Goal: Task Accomplishment & Management: Use online tool/utility

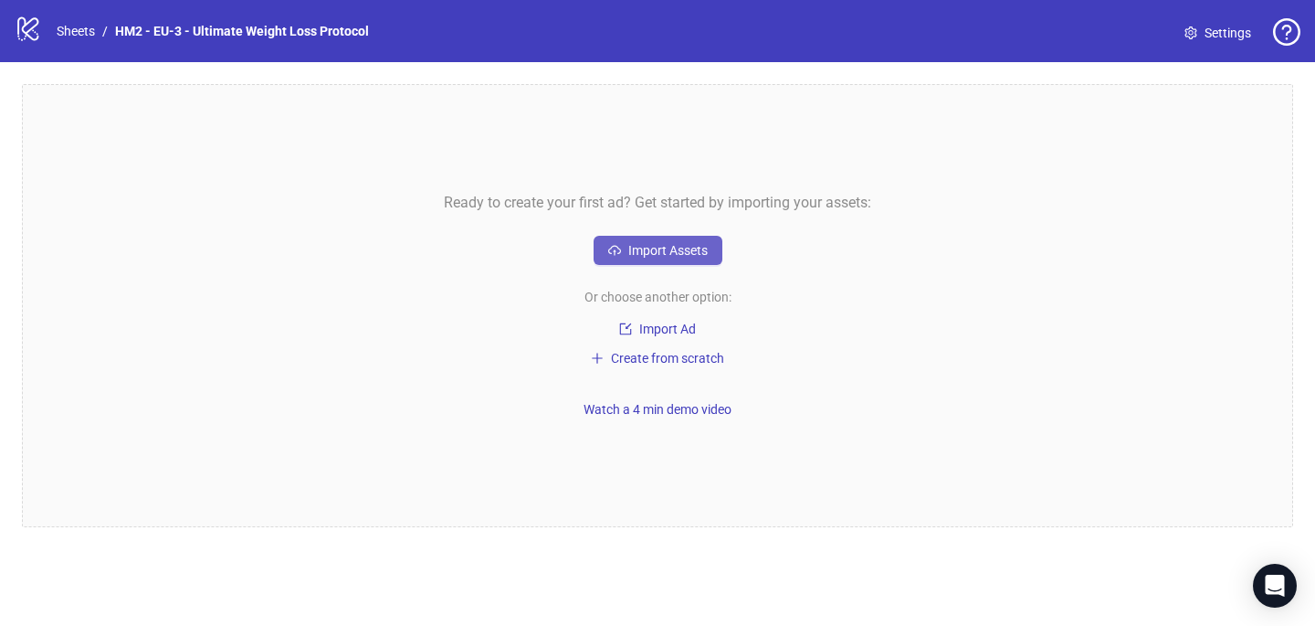
click at [681, 256] on span "Import Assets" at bounding box center [668, 250] width 79 height 15
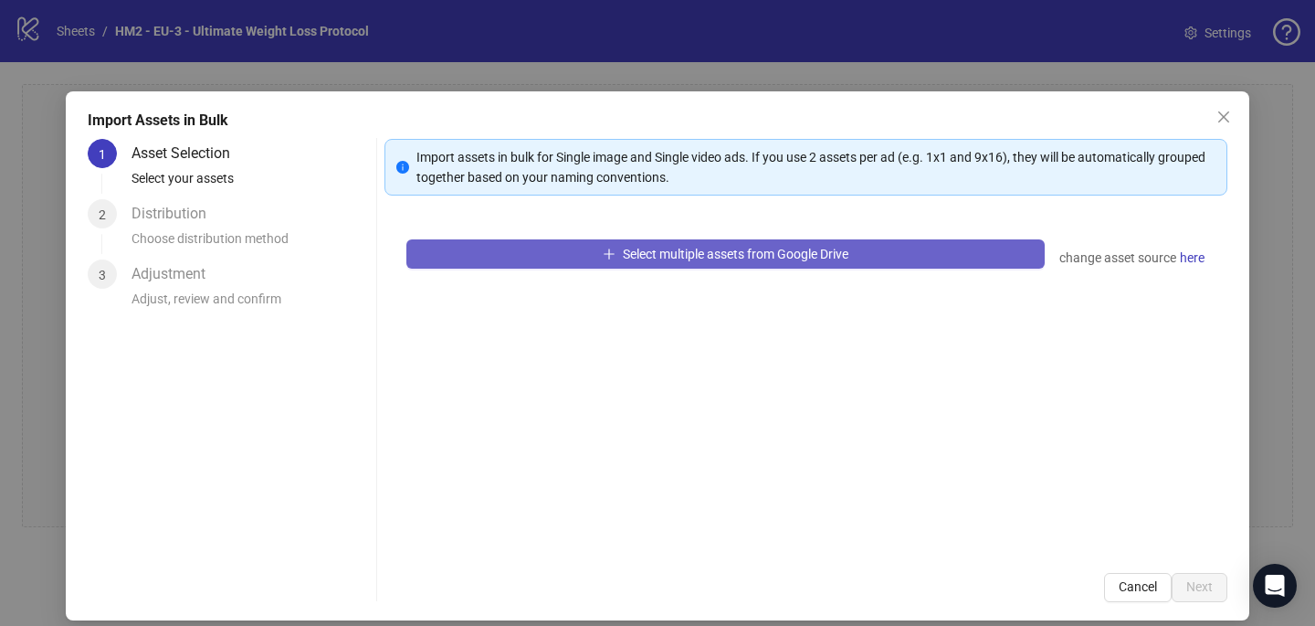
click at [512, 260] on button "Select multiple assets from Google Drive" at bounding box center [726, 253] width 639 height 29
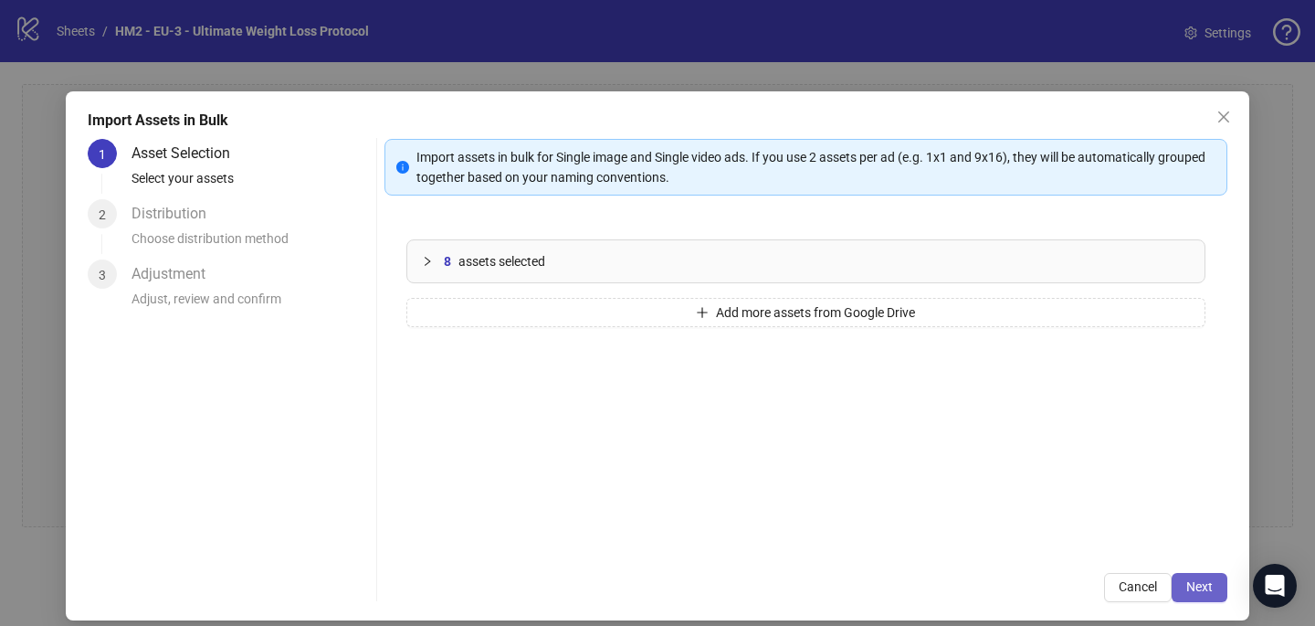
click at [1207, 594] on span "Next" at bounding box center [1200, 586] width 26 height 15
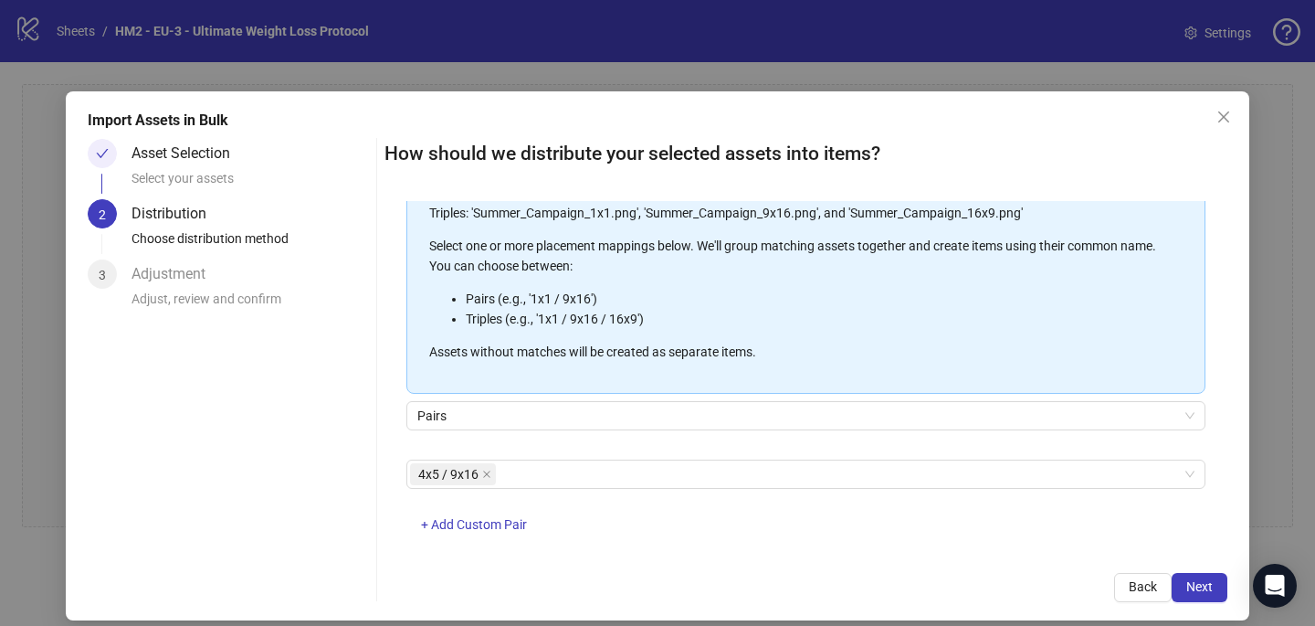
scroll to position [207, 0]
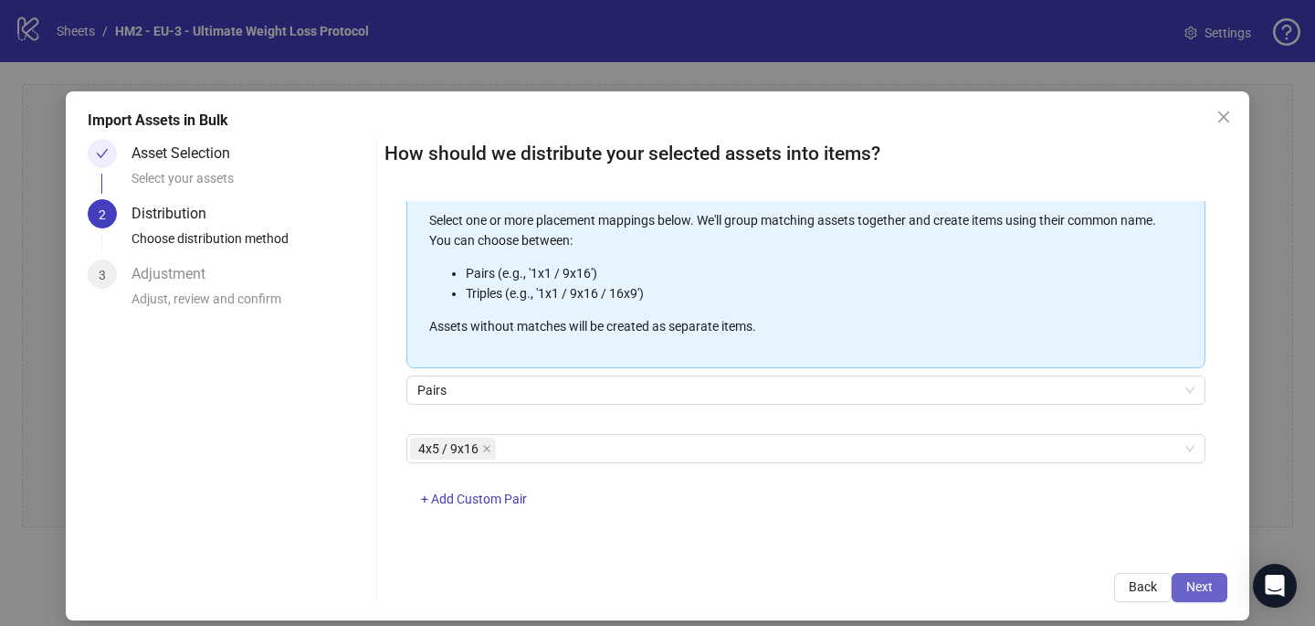
click at [1204, 588] on span "Next" at bounding box center [1200, 586] width 26 height 15
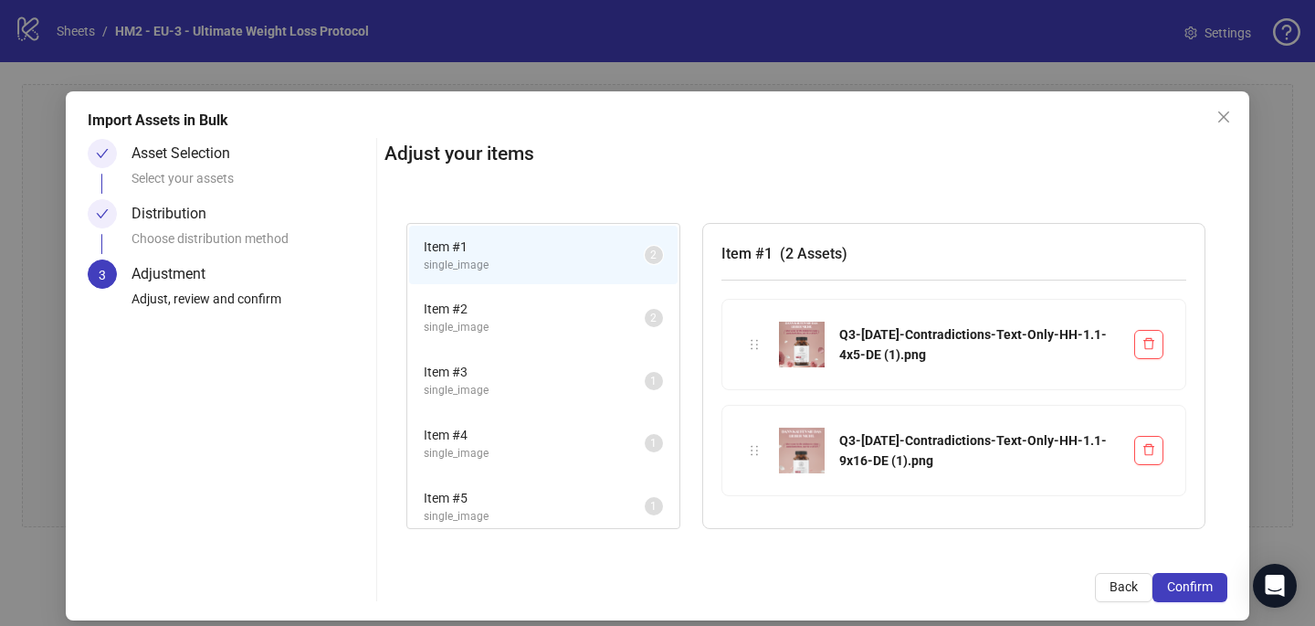
scroll to position [73, 0]
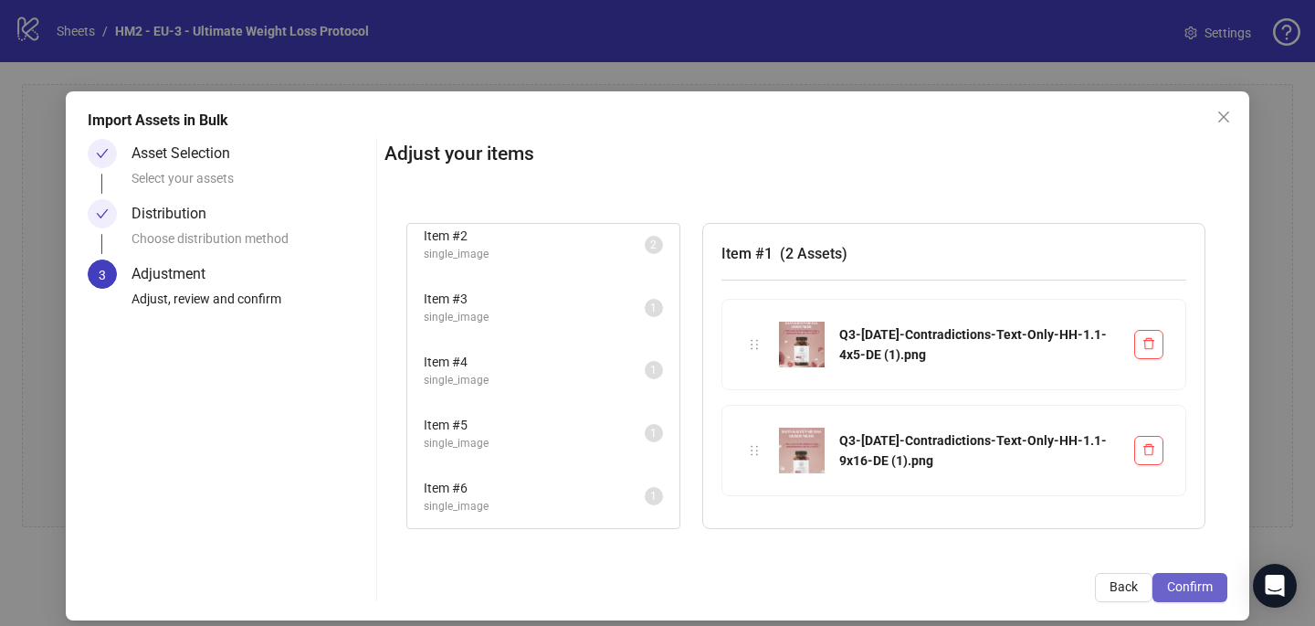
click at [1188, 589] on span "Confirm" at bounding box center [1190, 586] width 46 height 15
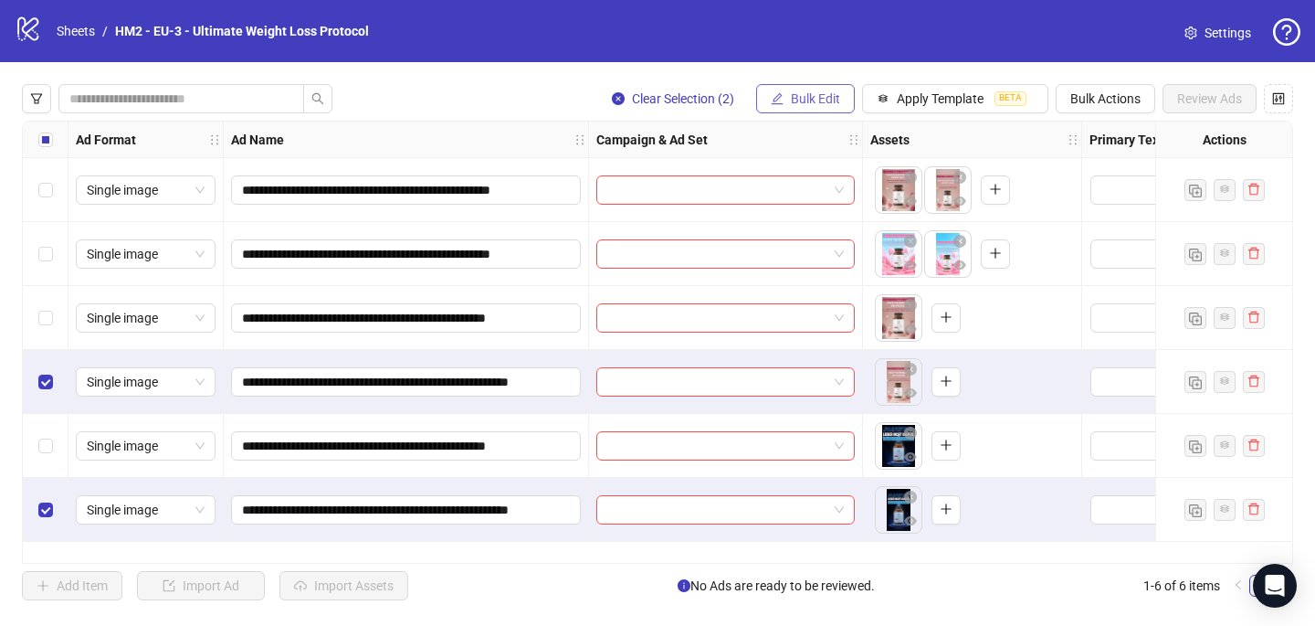
click at [806, 106] on button "Bulk Edit" at bounding box center [805, 98] width 99 height 29
click at [1105, 100] on span "Bulk Actions" at bounding box center [1106, 98] width 70 height 15
click at [1090, 129] on span "Delete" at bounding box center [1131, 136] width 125 height 20
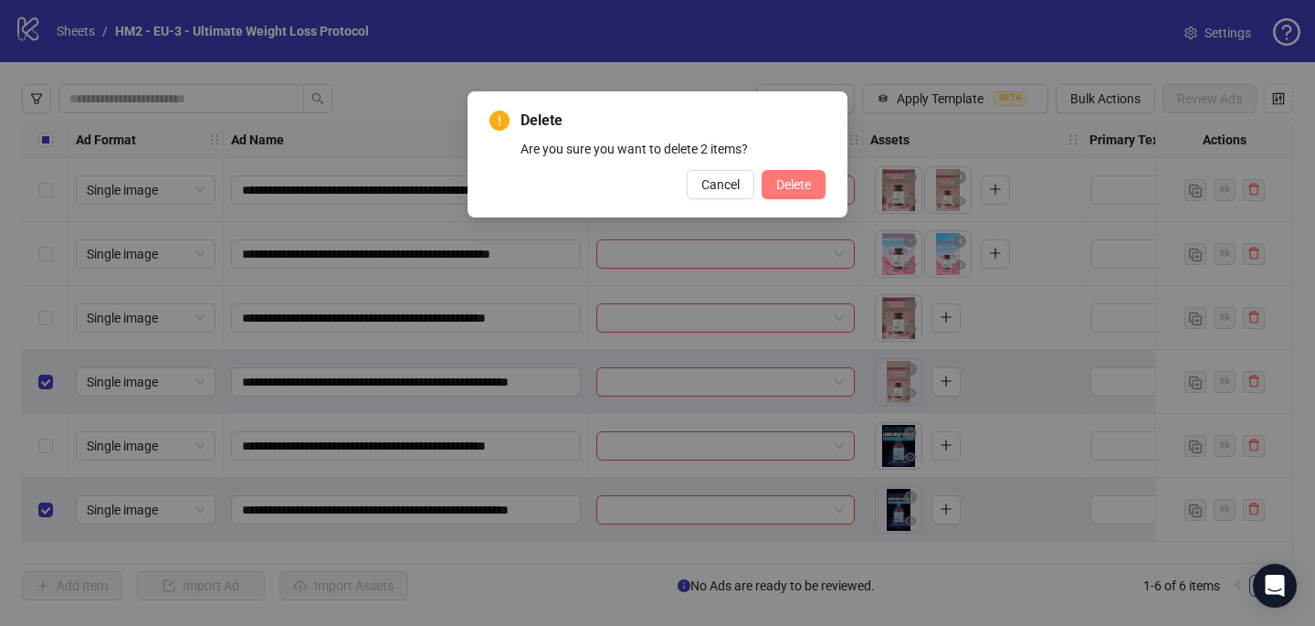
click at [799, 189] on span "Delete" at bounding box center [793, 184] width 35 height 15
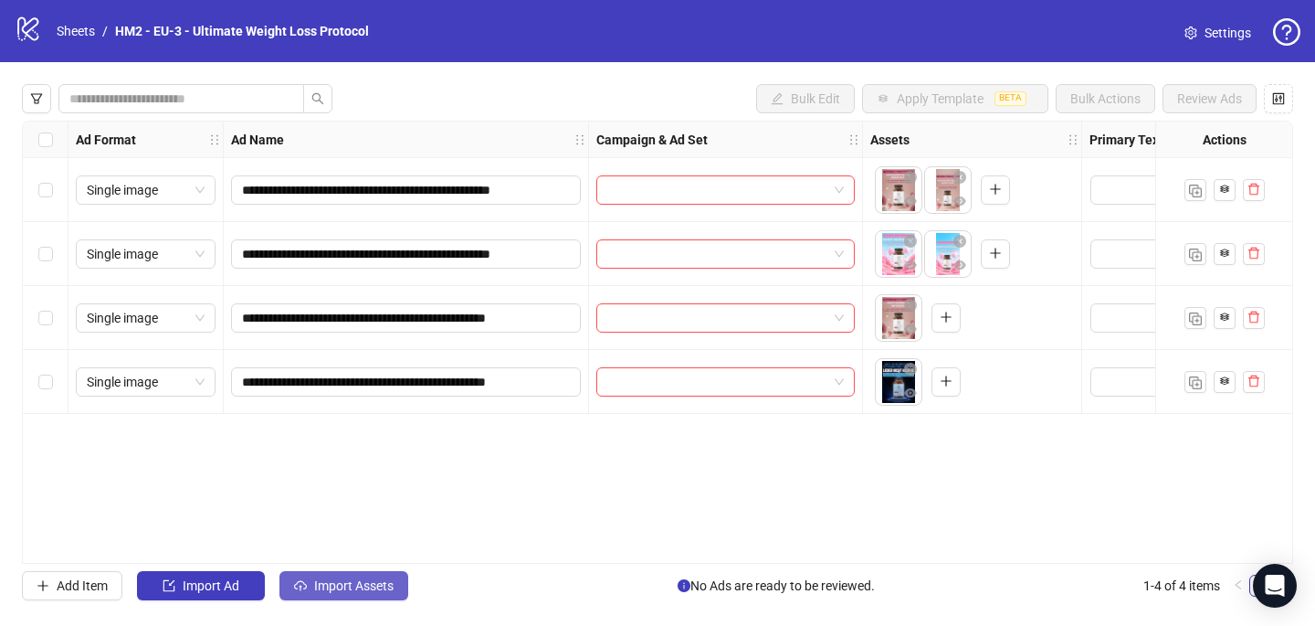
click at [354, 591] on span "Import Assets" at bounding box center [353, 585] width 79 height 15
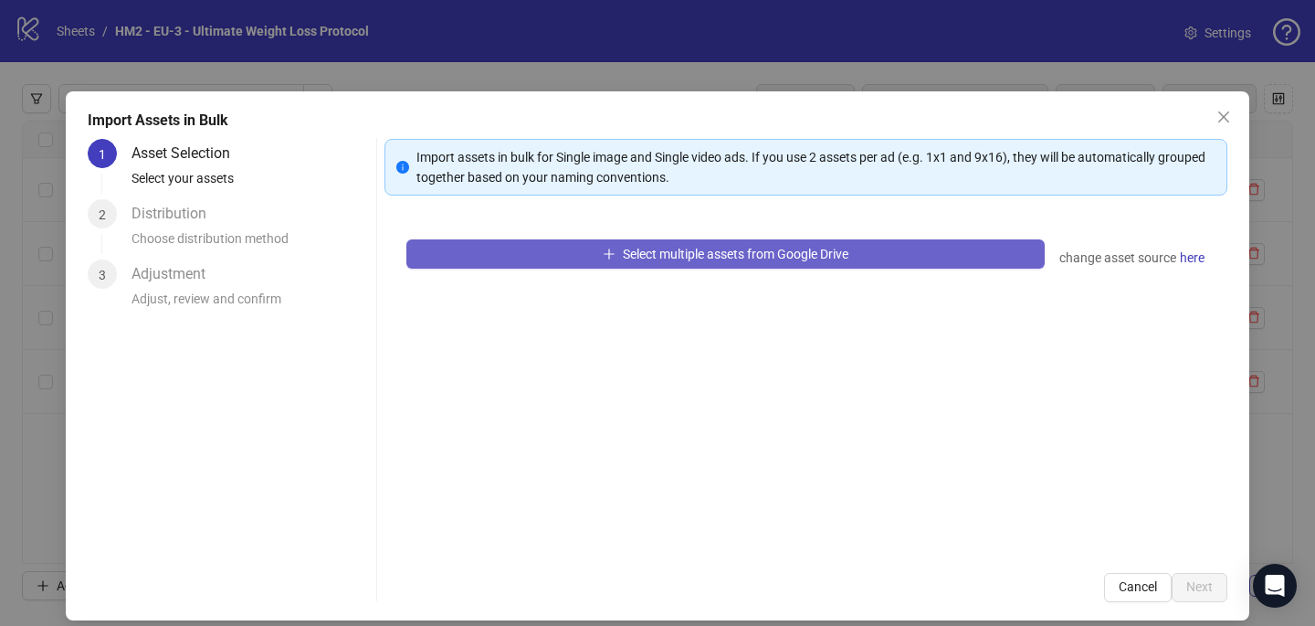
click at [551, 256] on button "Select multiple assets from Google Drive" at bounding box center [726, 253] width 639 height 29
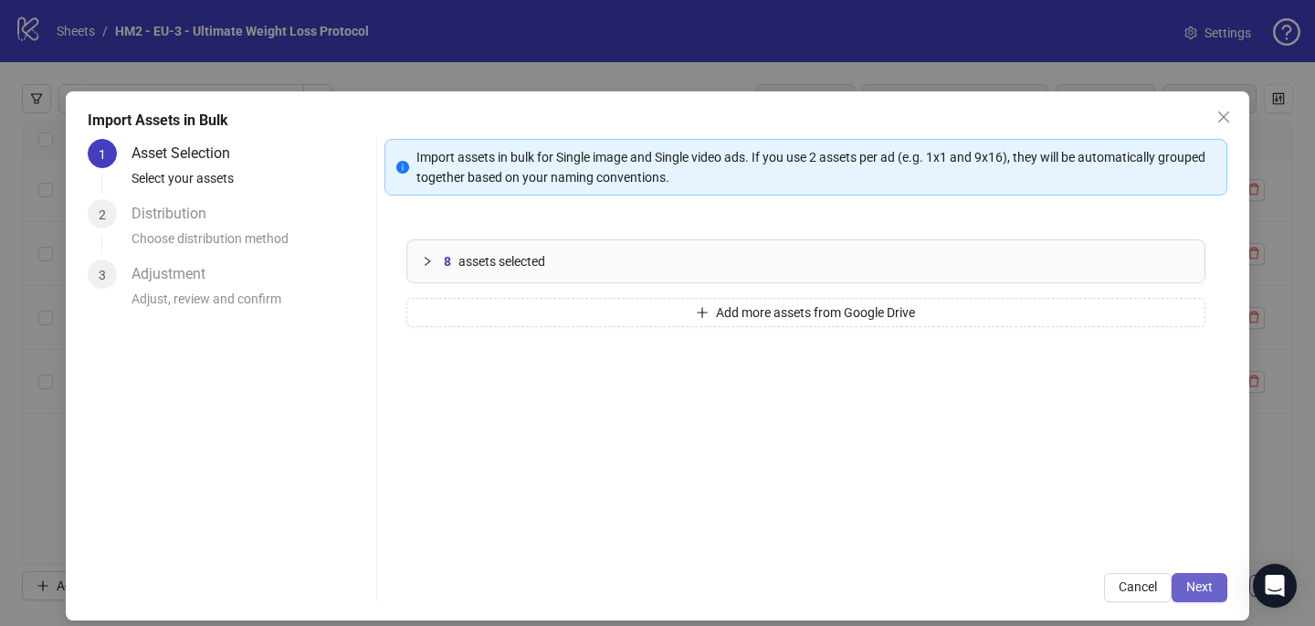
click at [1194, 573] on button "Next" at bounding box center [1200, 587] width 56 height 29
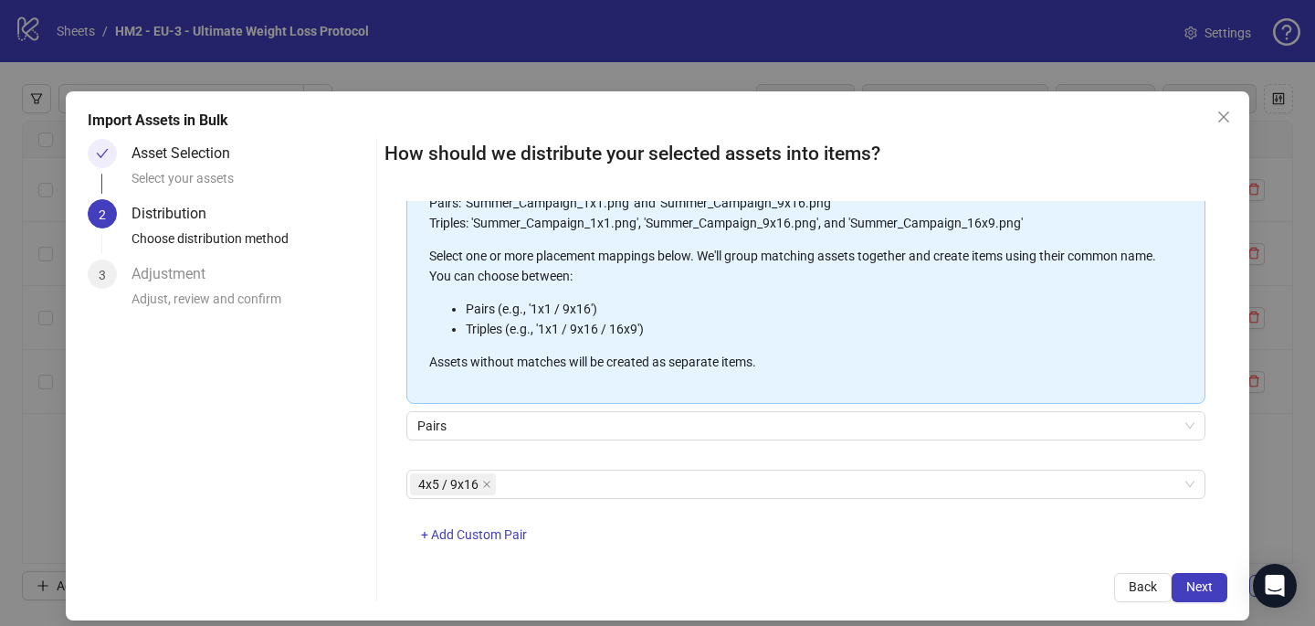
scroll to position [207, 0]
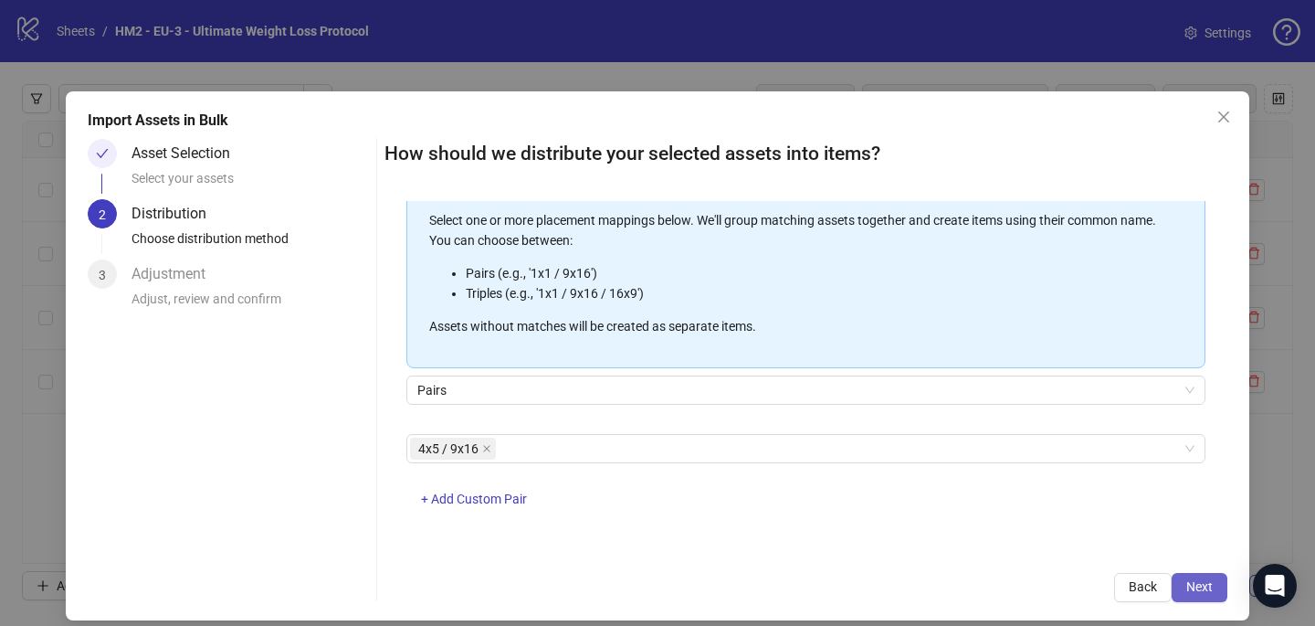
click at [1212, 586] on span "Next" at bounding box center [1200, 586] width 26 height 15
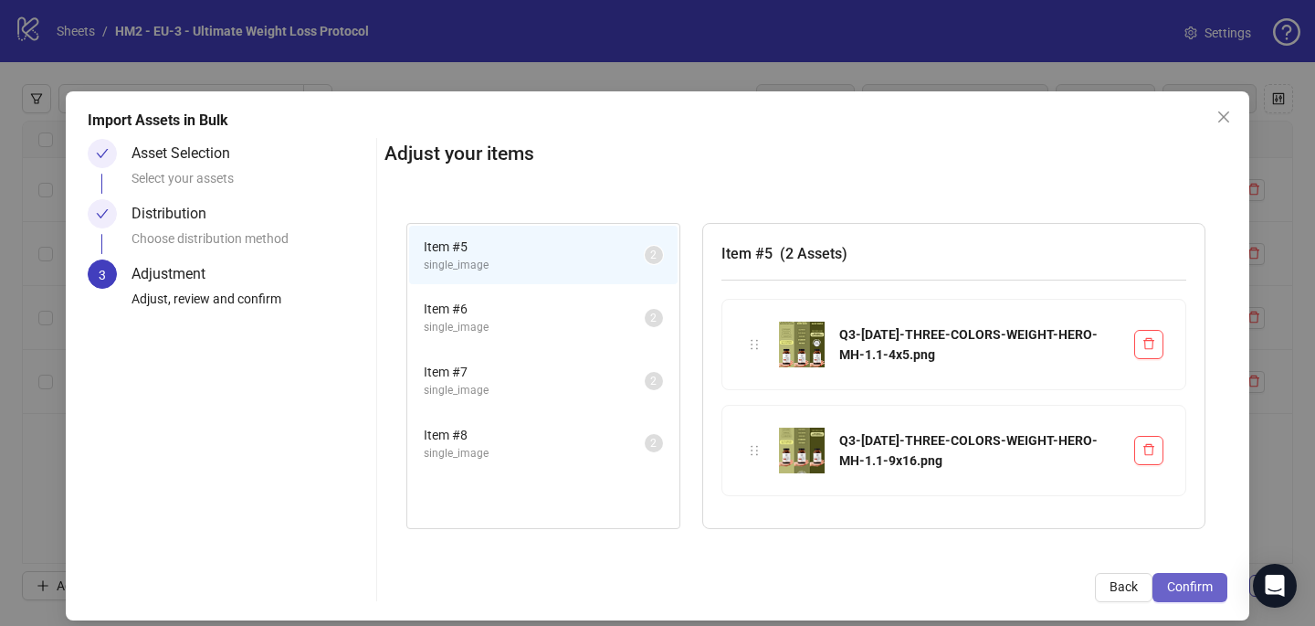
click at [1212, 586] on span "Confirm" at bounding box center [1190, 586] width 46 height 15
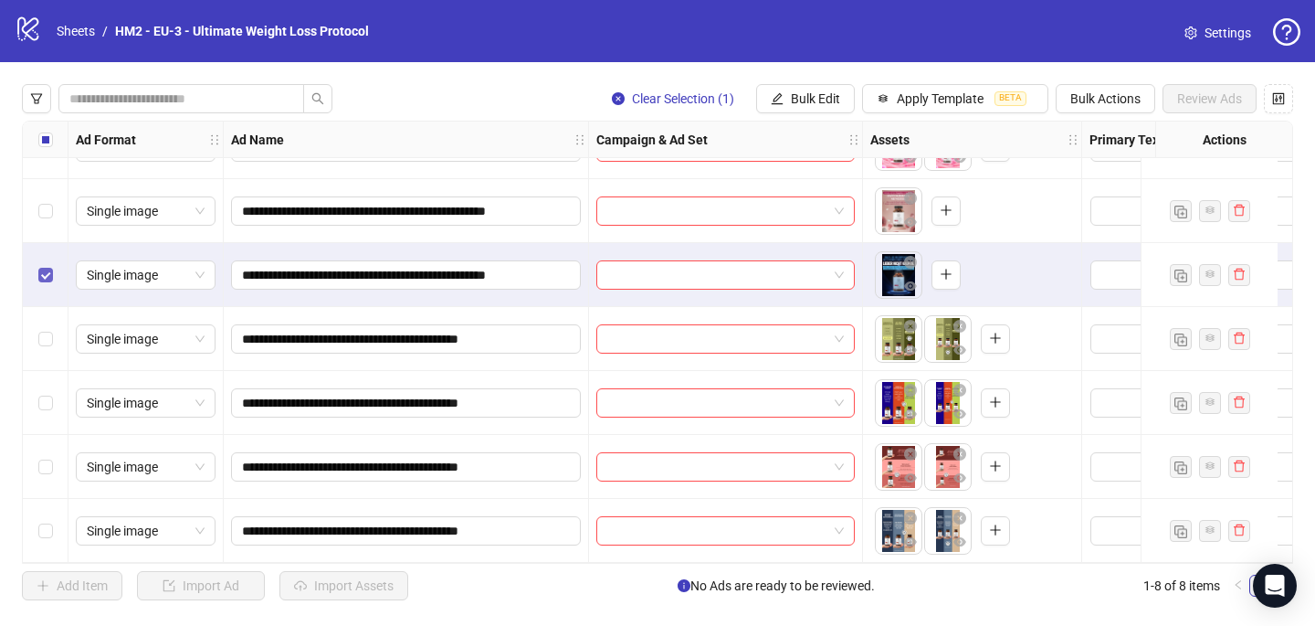
scroll to position [0, 0]
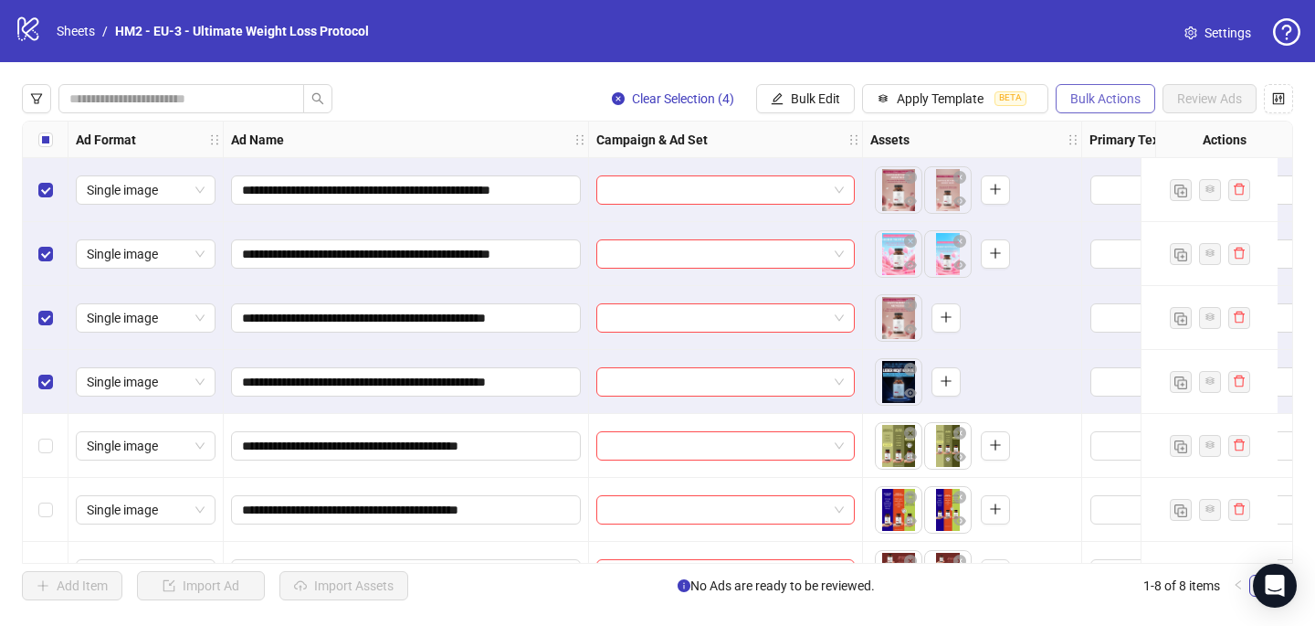
click at [1093, 101] on span "Bulk Actions" at bounding box center [1106, 98] width 70 height 15
click at [1059, 134] on li "Delete" at bounding box center [1131, 135] width 147 height 29
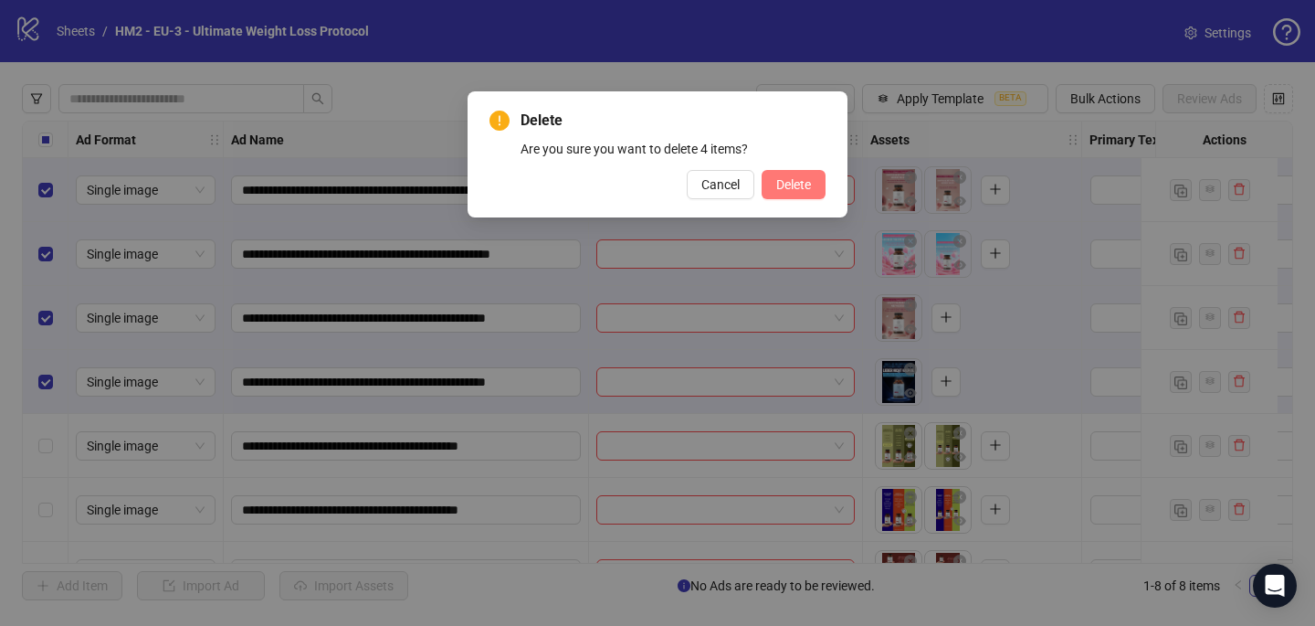
click at [807, 187] on span "Delete" at bounding box center [793, 184] width 35 height 15
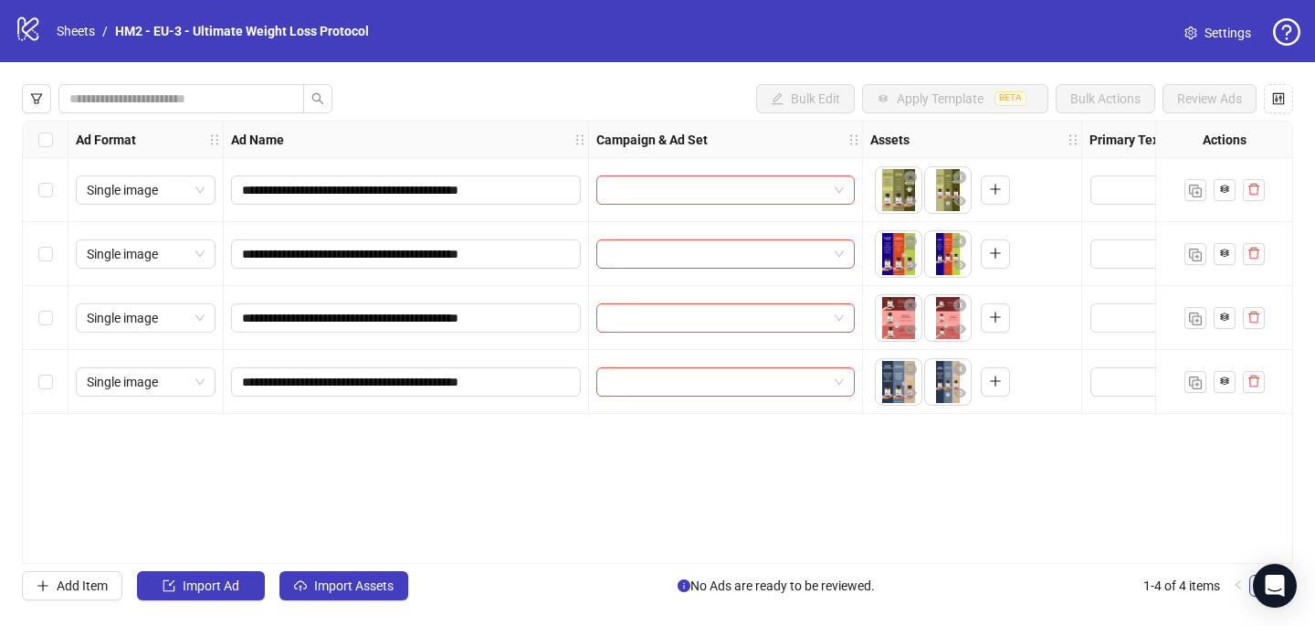
click at [324, 568] on div "**********" at bounding box center [657, 342] width 1315 height 560
click at [324, 585] on span "Import Assets" at bounding box center [353, 585] width 79 height 15
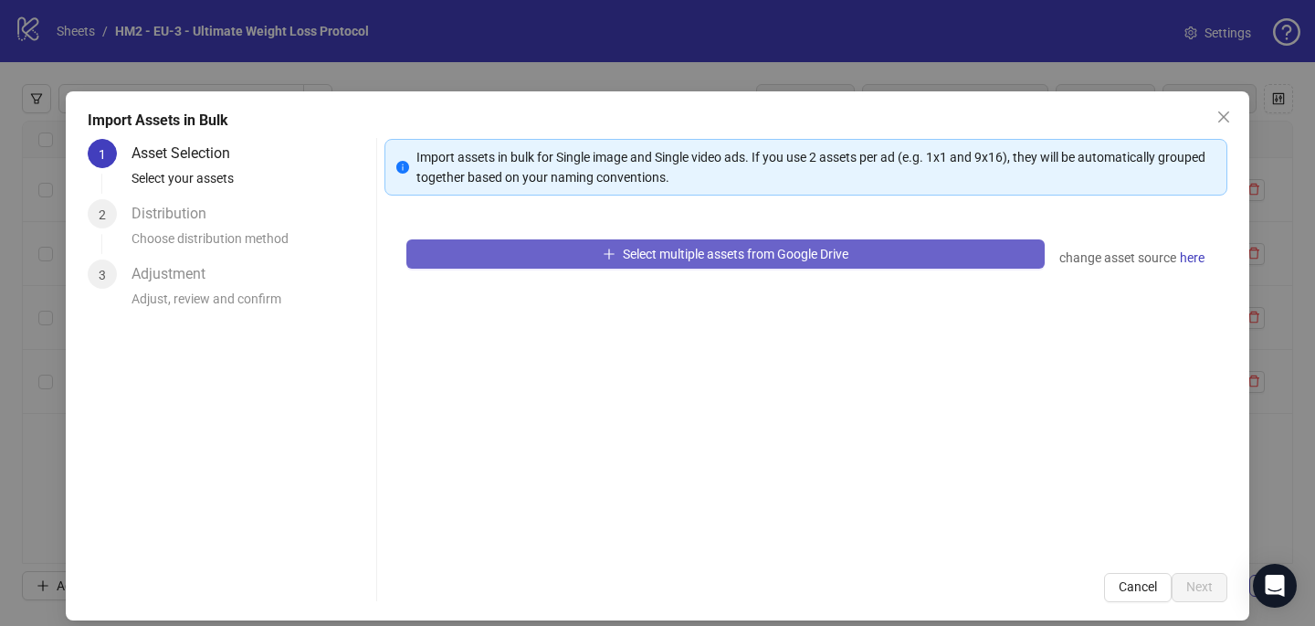
click at [603, 259] on span "button" at bounding box center [609, 254] width 13 height 15
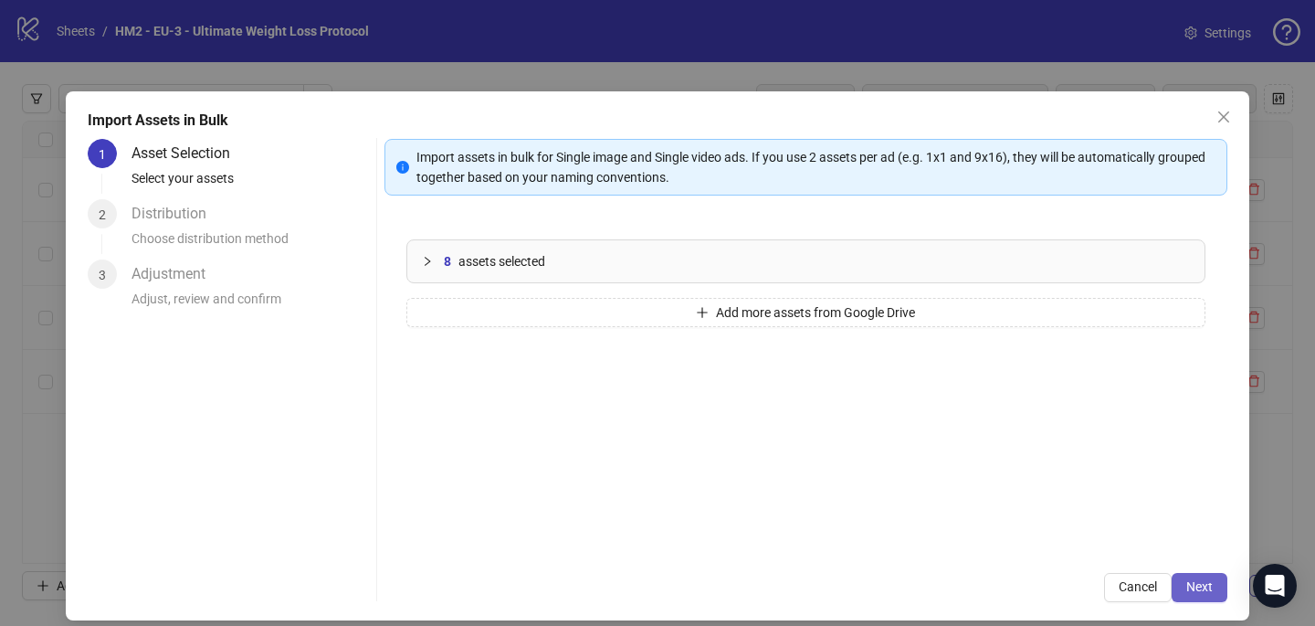
click at [1205, 599] on button "Next" at bounding box center [1200, 587] width 56 height 29
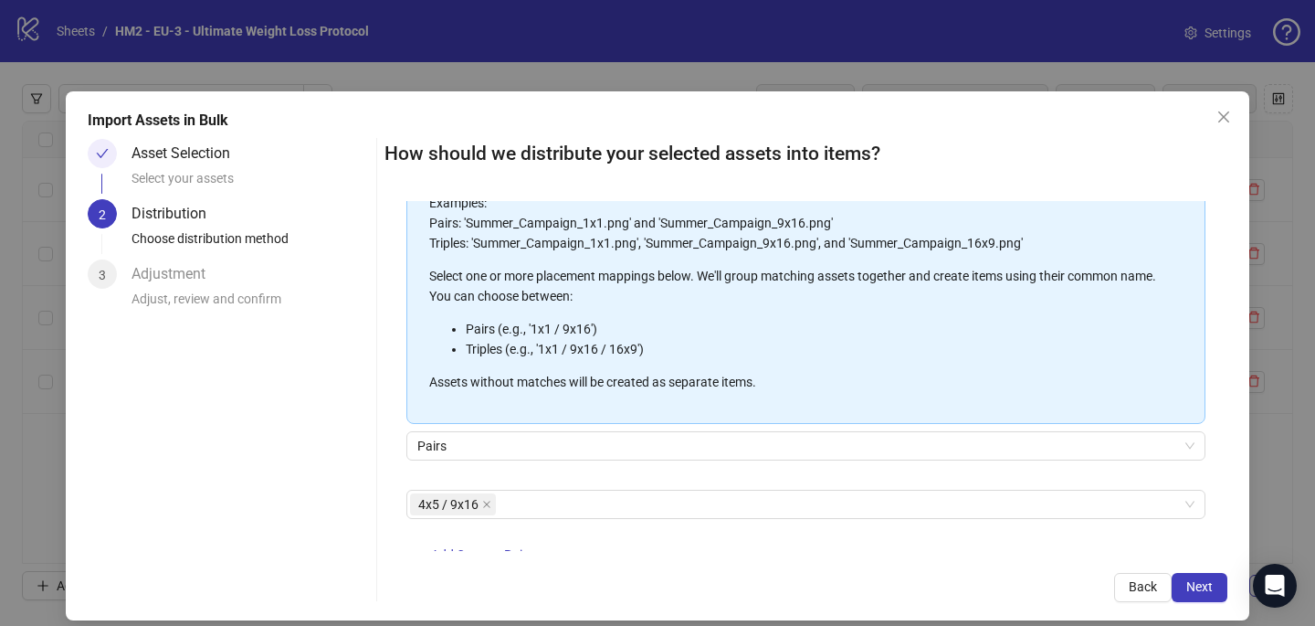
scroll to position [207, 0]
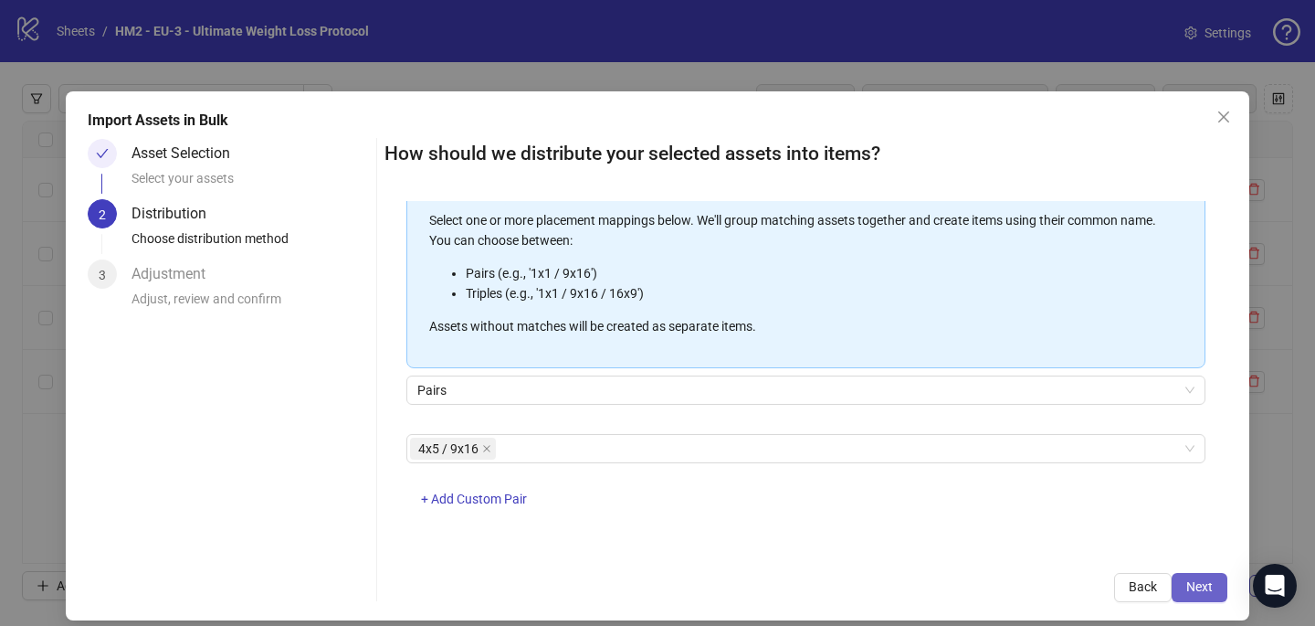
click at [1199, 586] on span "Next" at bounding box center [1200, 586] width 26 height 15
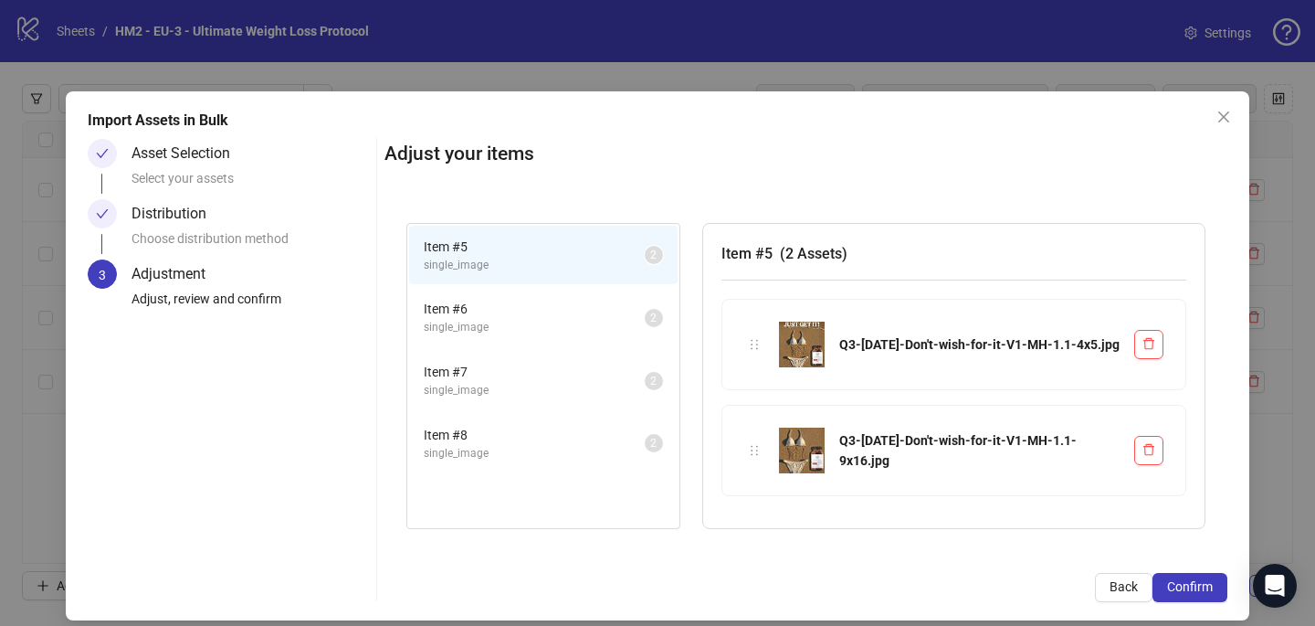
click at [1199, 586] on span "Confirm" at bounding box center [1190, 586] width 46 height 15
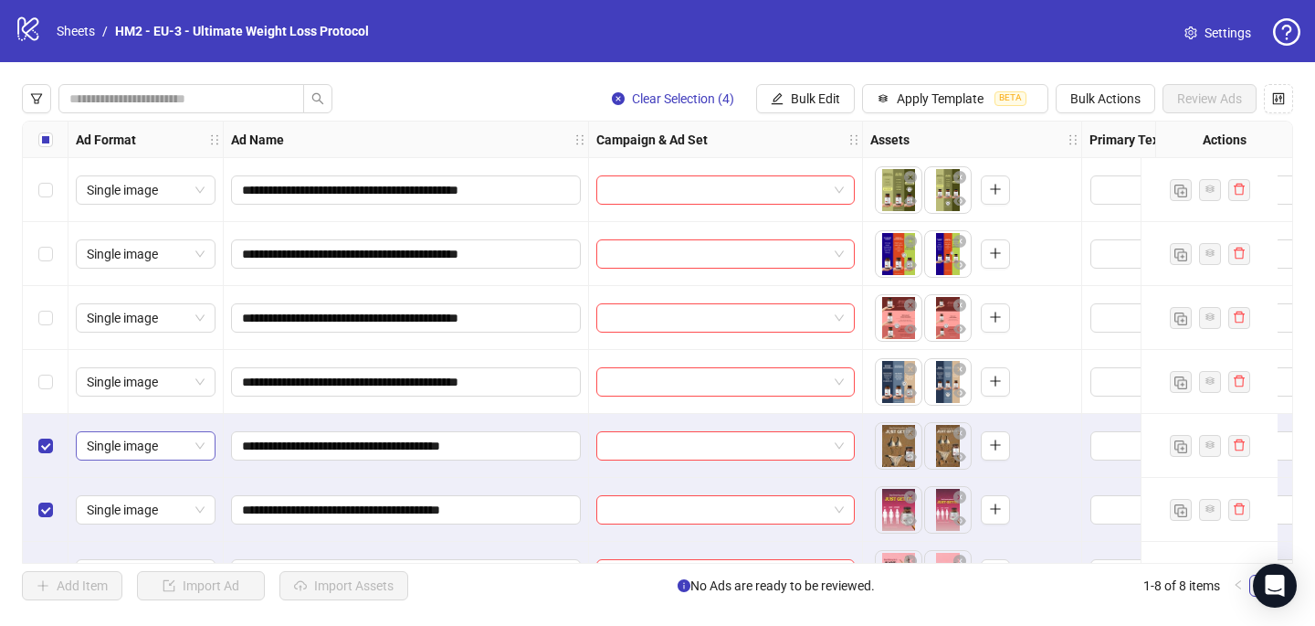
scroll to position [114, 0]
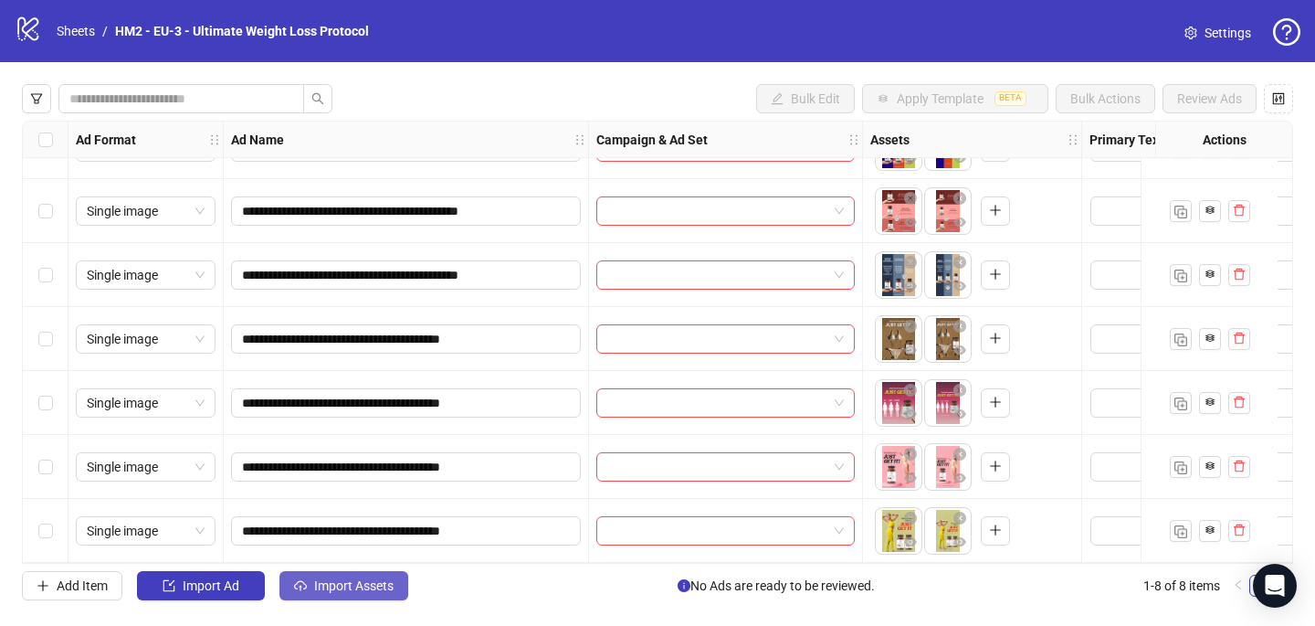
click at [359, 586] on span "Import Assets" at bounding box center [353, 585] width 79 height 15
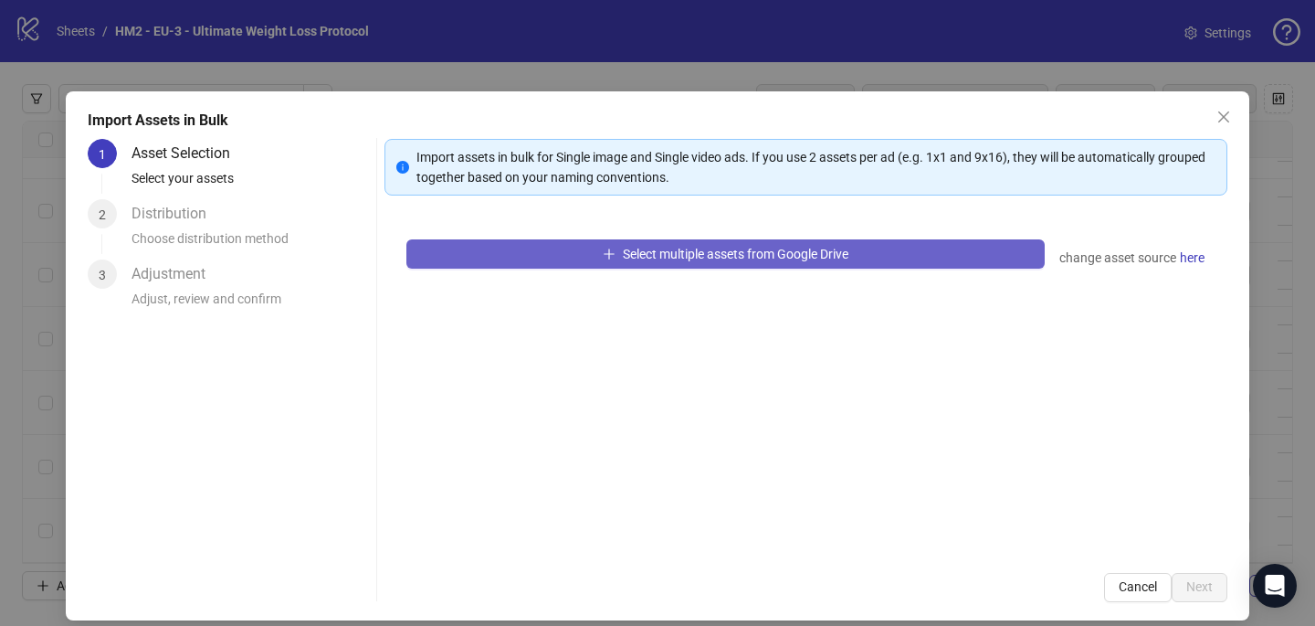
click at [565, 254] on button "Select multiple assets from Google Drive" at bounding box center [726, 253] width 639 height 29
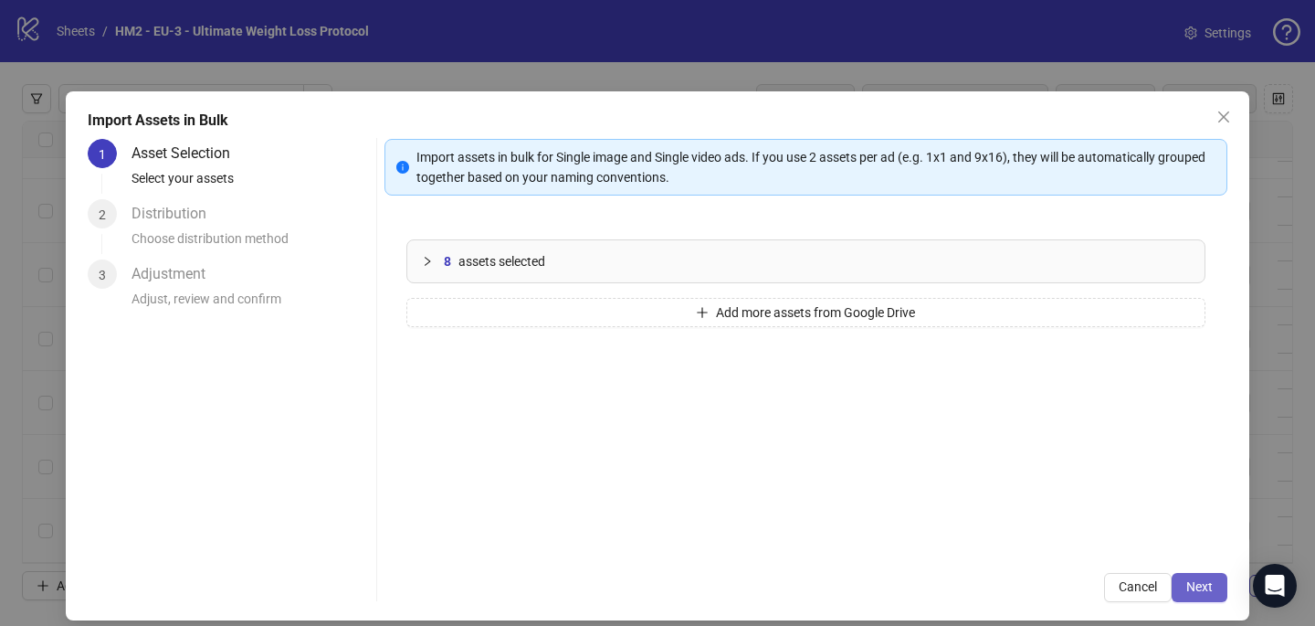
click at [1195, 578] on button "Next" at bounding box center [1200, 587] width 56 height 29
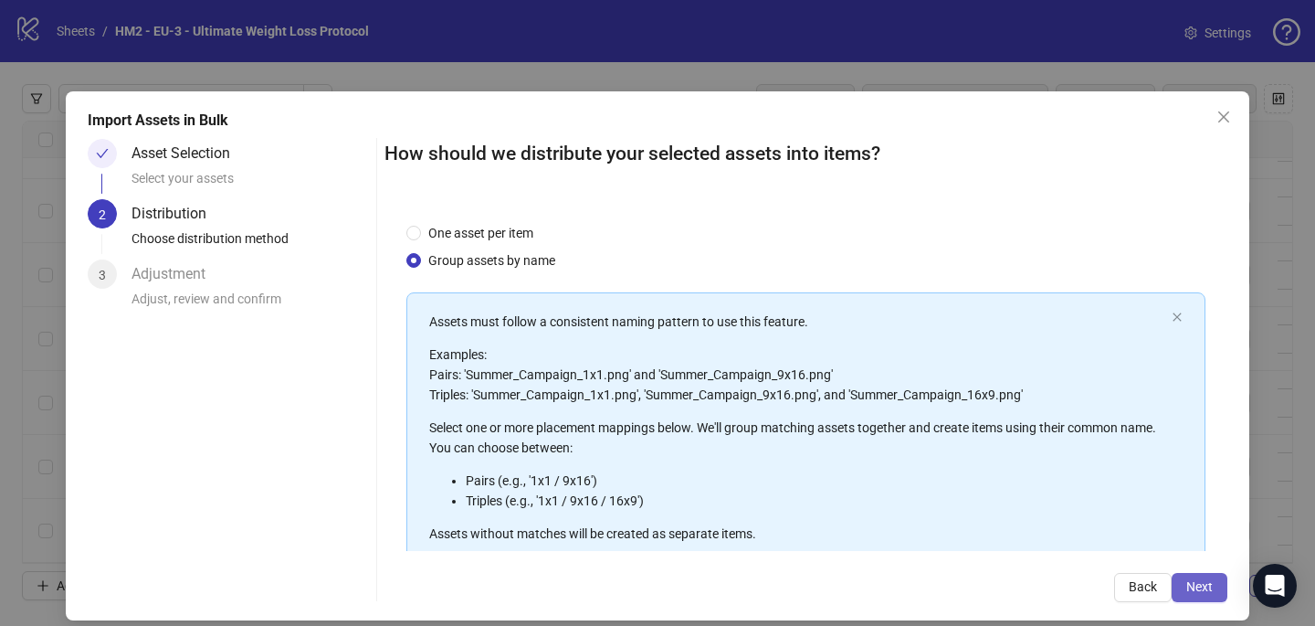
click at [1196, 580] on span "Next" at bounding box center [1200, 586] width 26 height 15
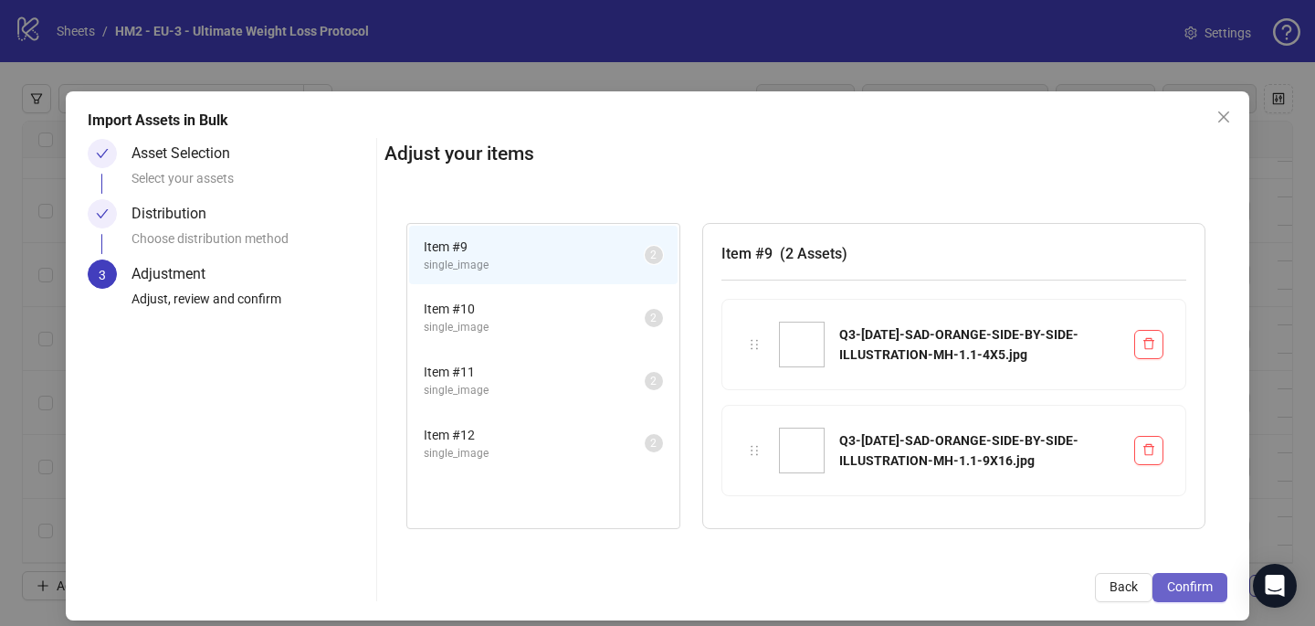
click at [1204, 596] on button "Confirm" at bounding box center [1190, 587] width 75 height 29
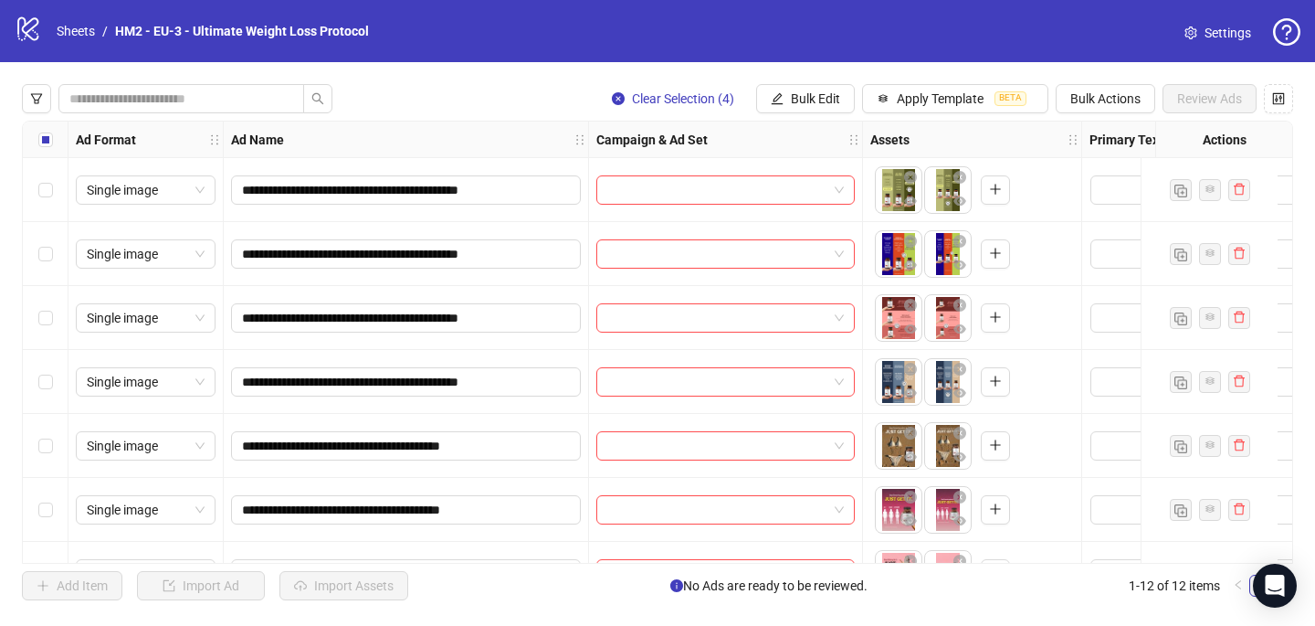
scroll to position [370, 0]
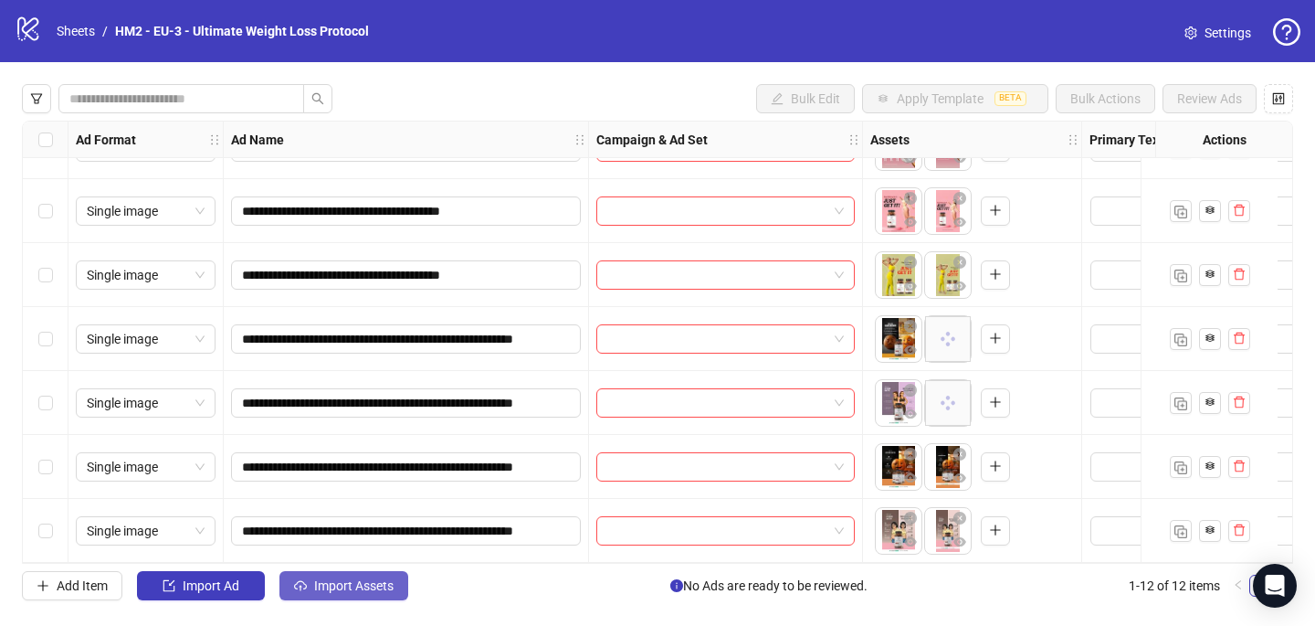
click at [340, 597] on button "Import Assets" at bounding box center [344, 585] width 129 height 29
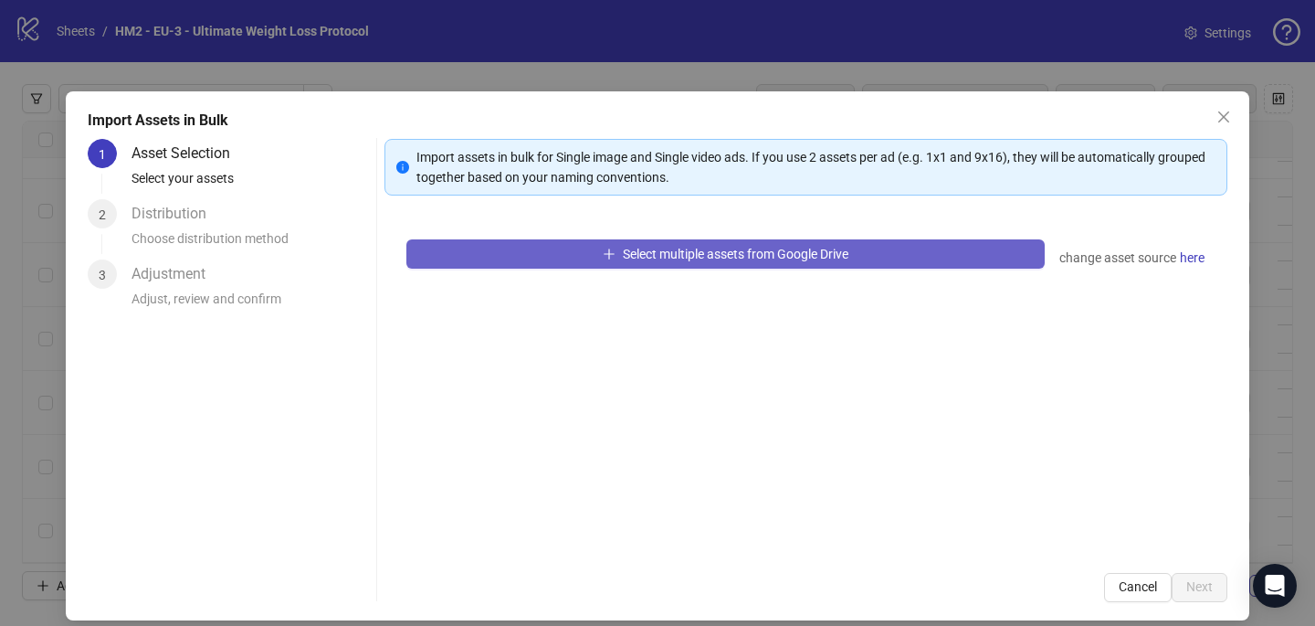
click at [626, 247] on span "Select multiple assets from Google Drive" at bounding box center [736, 254] width 226 height 15
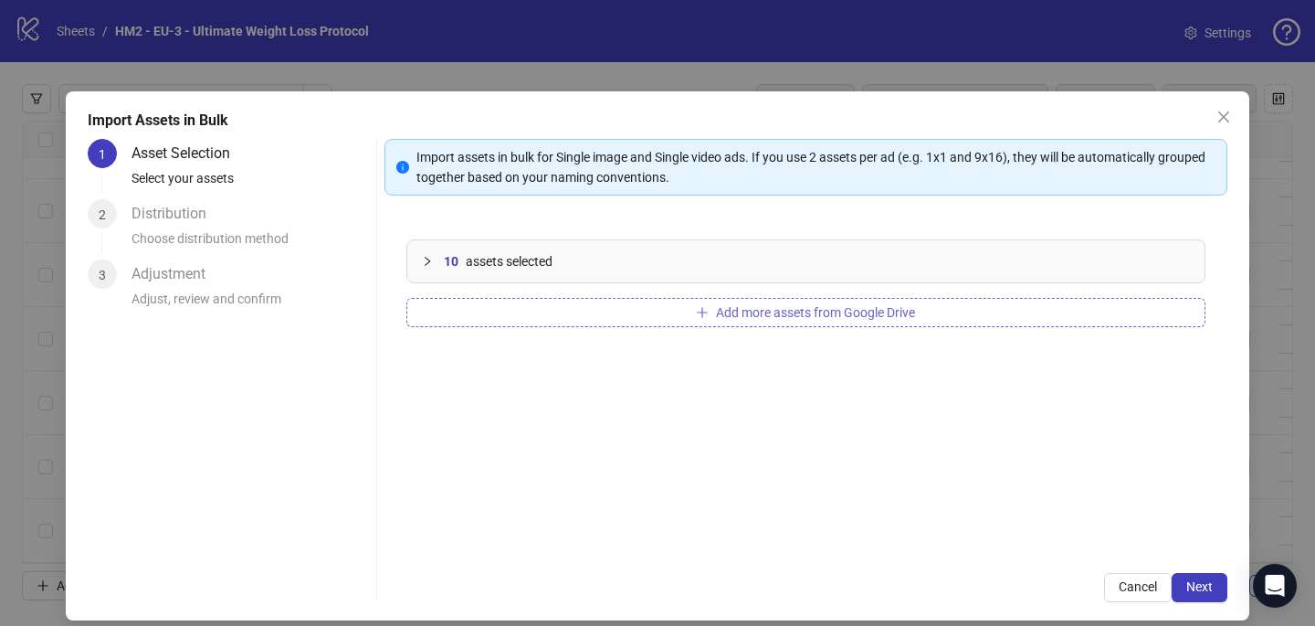
click at [850, 318] on span "Add more assets from Google Drive" at bounding box center [815, 312] width 199 height 15
click at [628, 309] on button "Add more assets from Google Drive" at bounding box center [806, 312] width 799 height 29
click at [1198, 590] on span "Next" at bounding box center [1200, 586] width 26 height 15
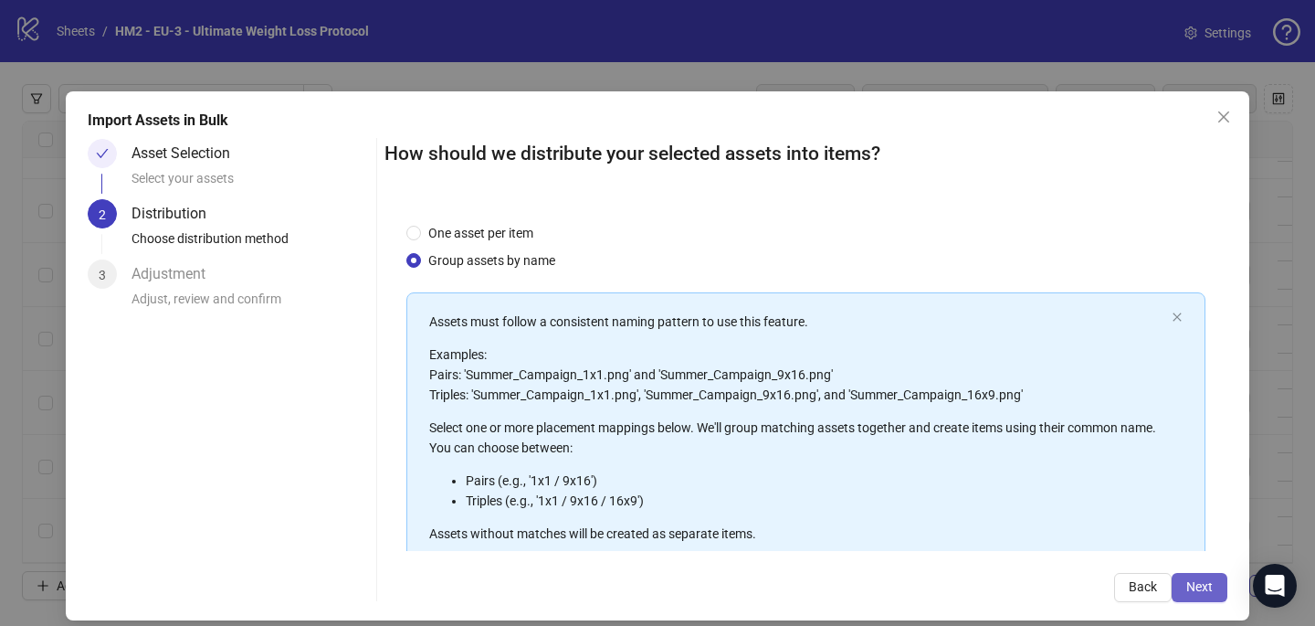
click at [1191, 582] on span "Next" at bounding box center [1200, 586] width 26 height 15
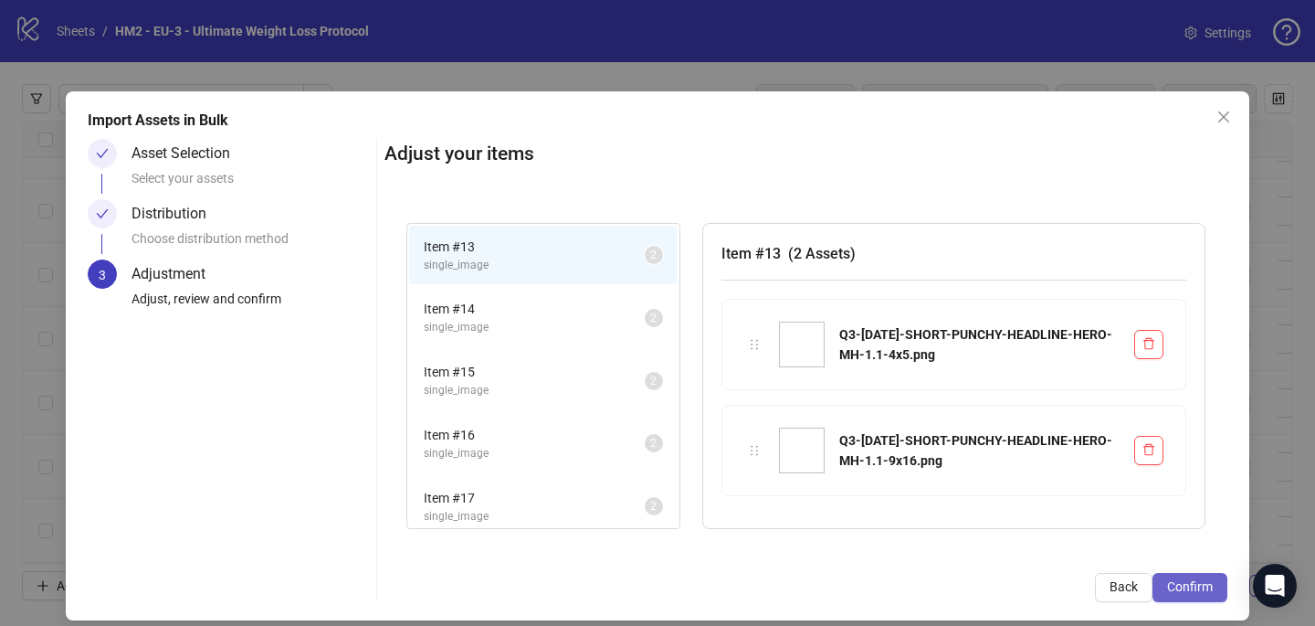
click at [1200, 585] on span "Confirm" at bounding box center [1190, 586] width 46 height 15
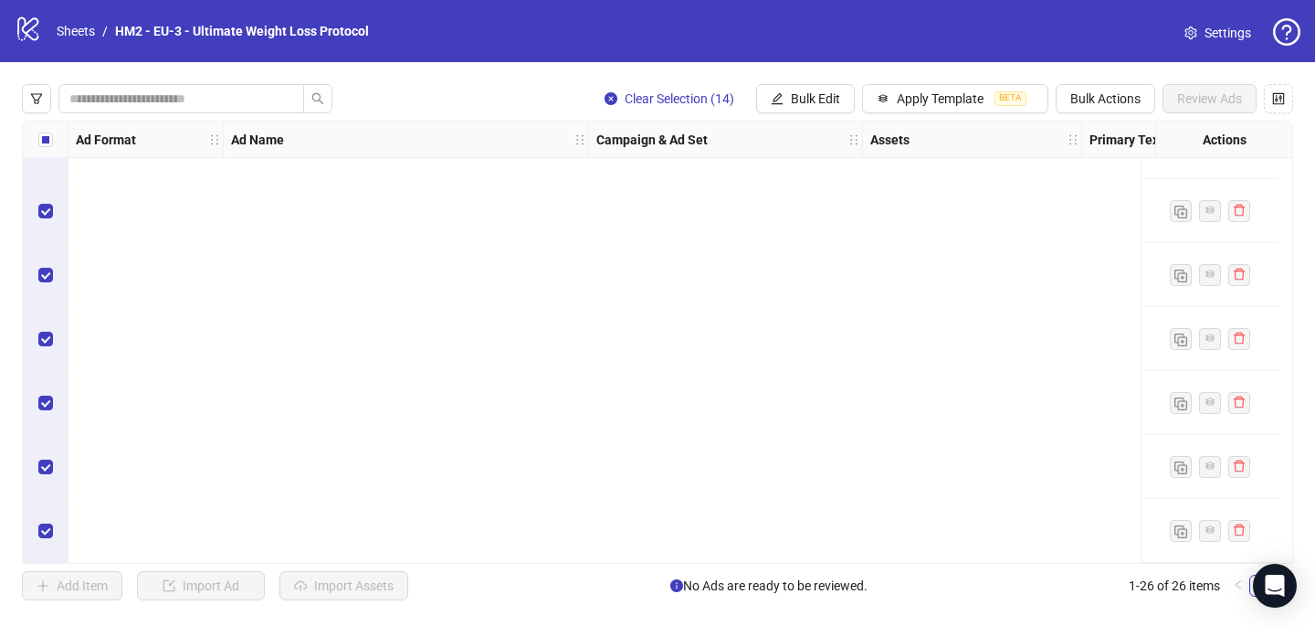
scroll to position [0, 0]
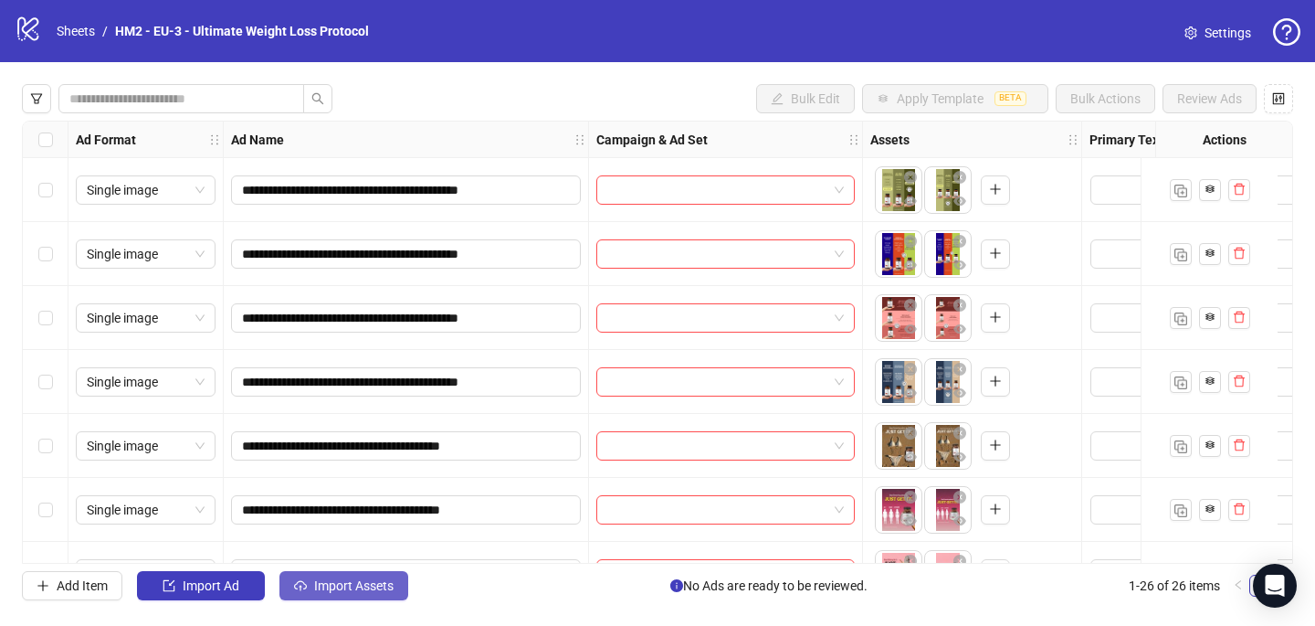
click at [348, 583] on span "Import Assets" at bounding box center [353, 585] width 79 height 15
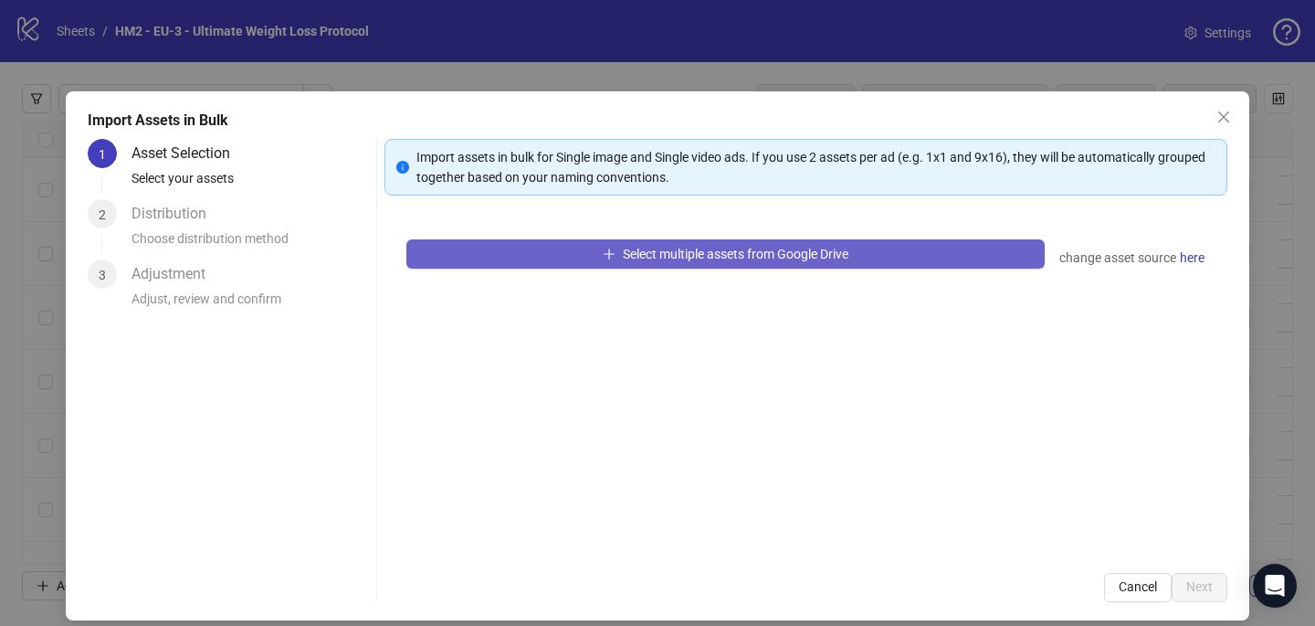
click at [550, 257] on button "Select multiple assets from Google Drive" at bounding box center [726, 253] width 639 height 29
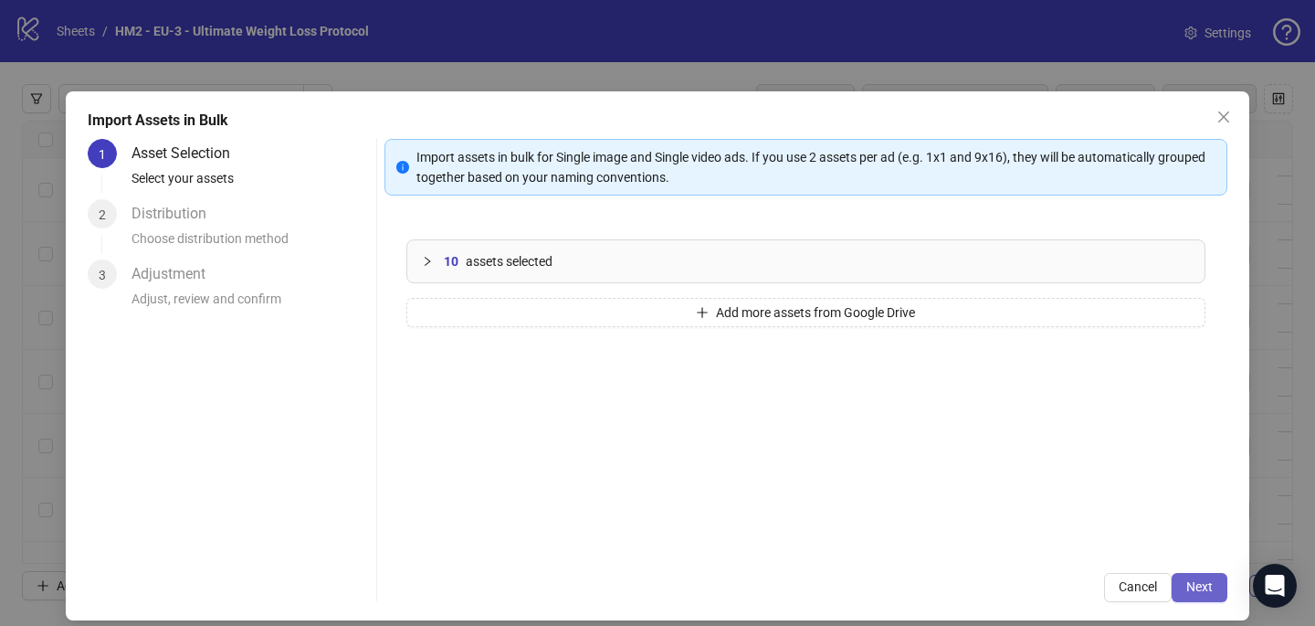
click at [1196, 576] on button "Next" at bounding box center [1200, 587] width 56 height 29
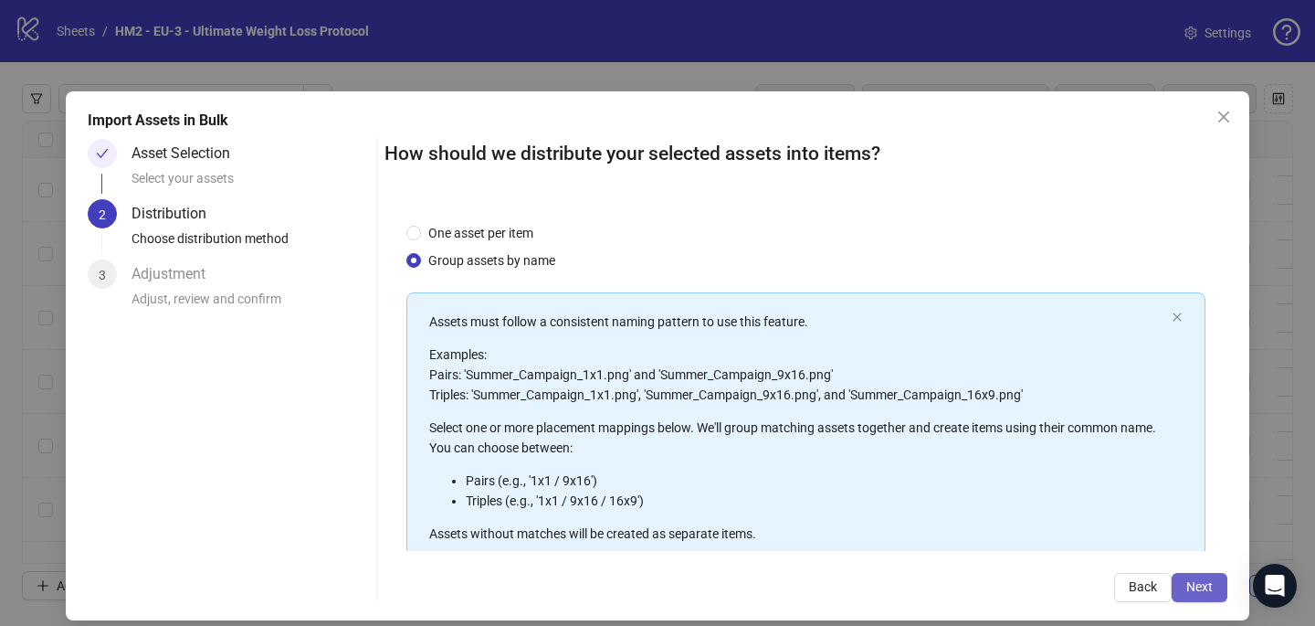
click at [1198, 581] on span "Next" at bounding box center [1200, 586] width 26 height 15
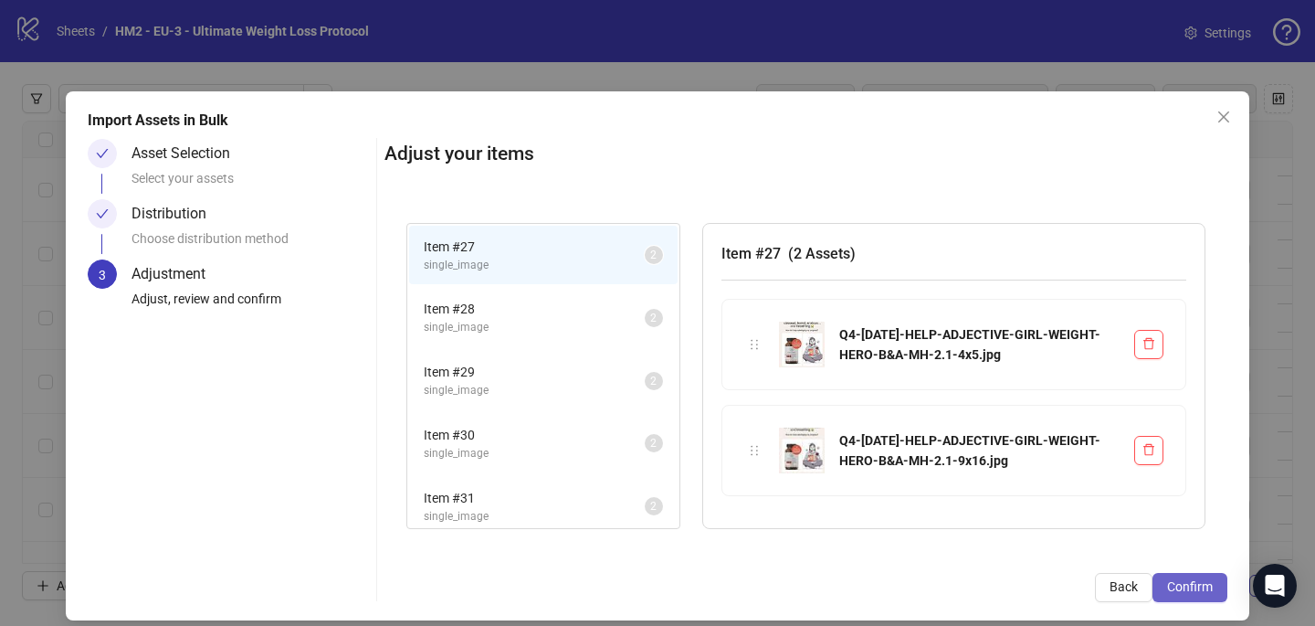
click at [1199, 586] on span "Confirm" at bounding box center [1190, 586] width 46 height 15
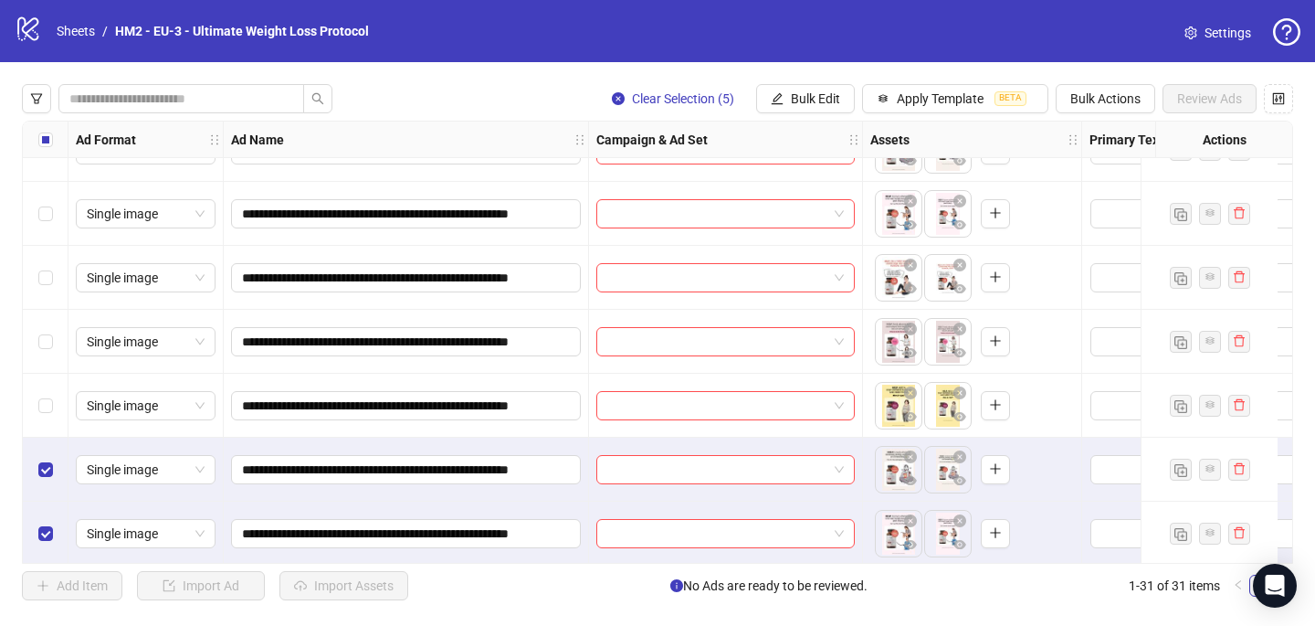
scroll to position [1389, 0]
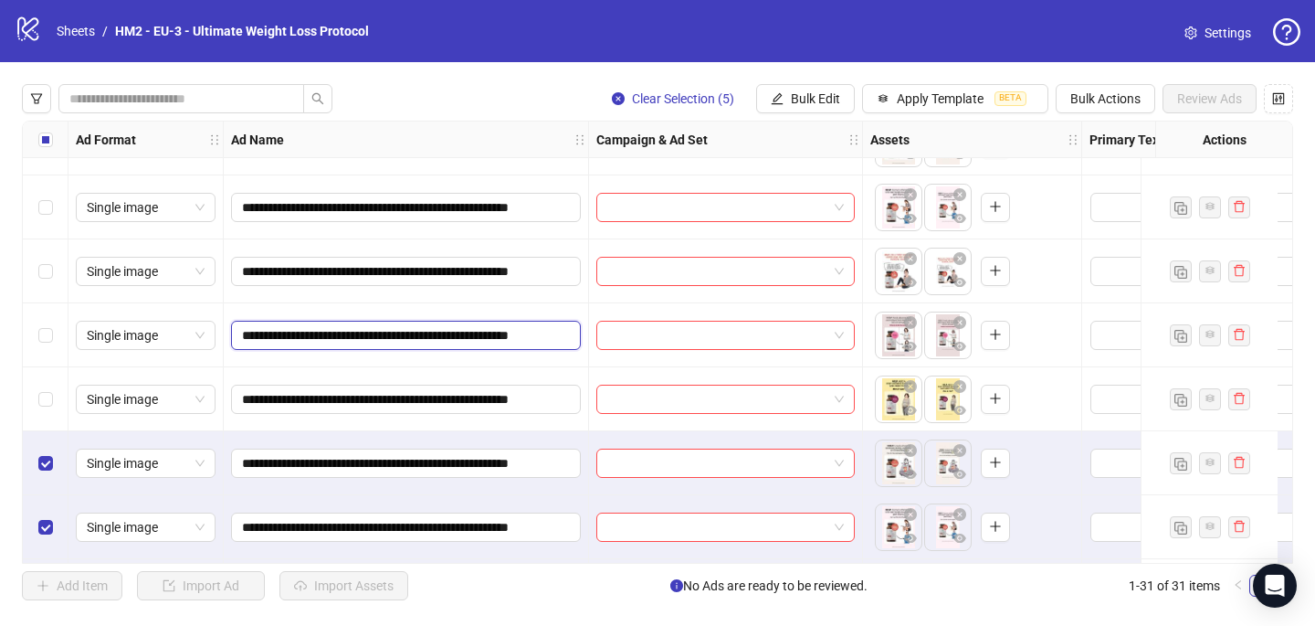
click at [543, 333] on input "**********" at bounding box center [404, 335] width 324 height 20
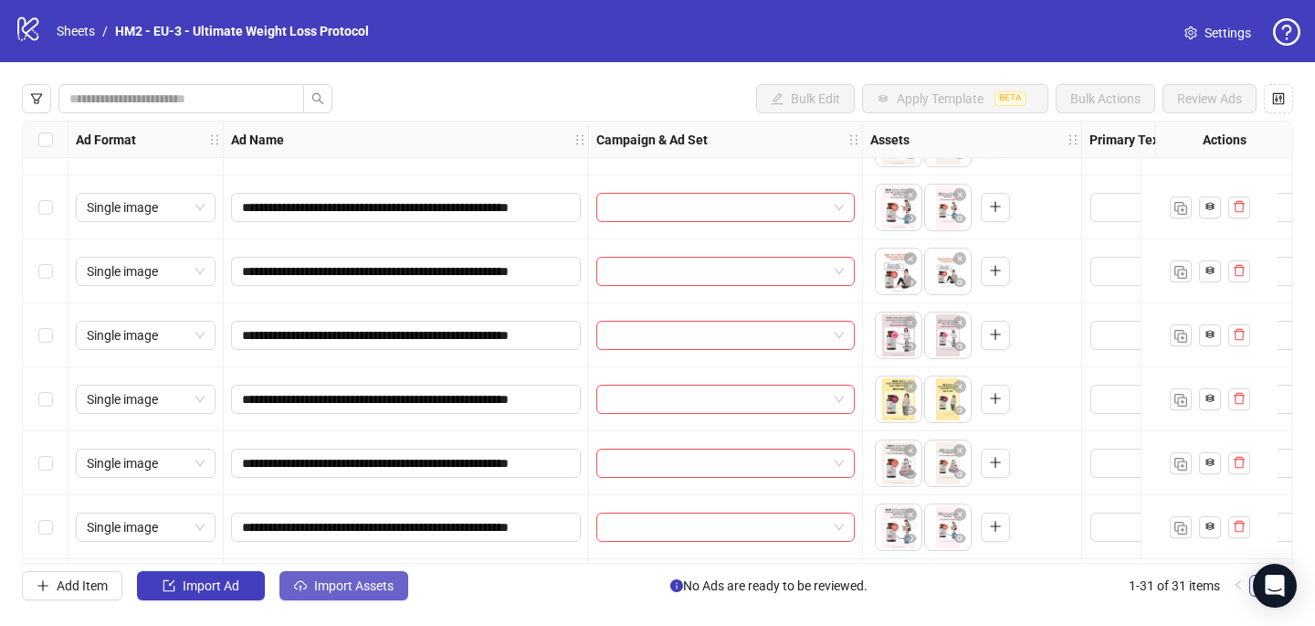
click at [370, 585] on span "Import Assets" at bounding box center [353, 585] width 79 height 15
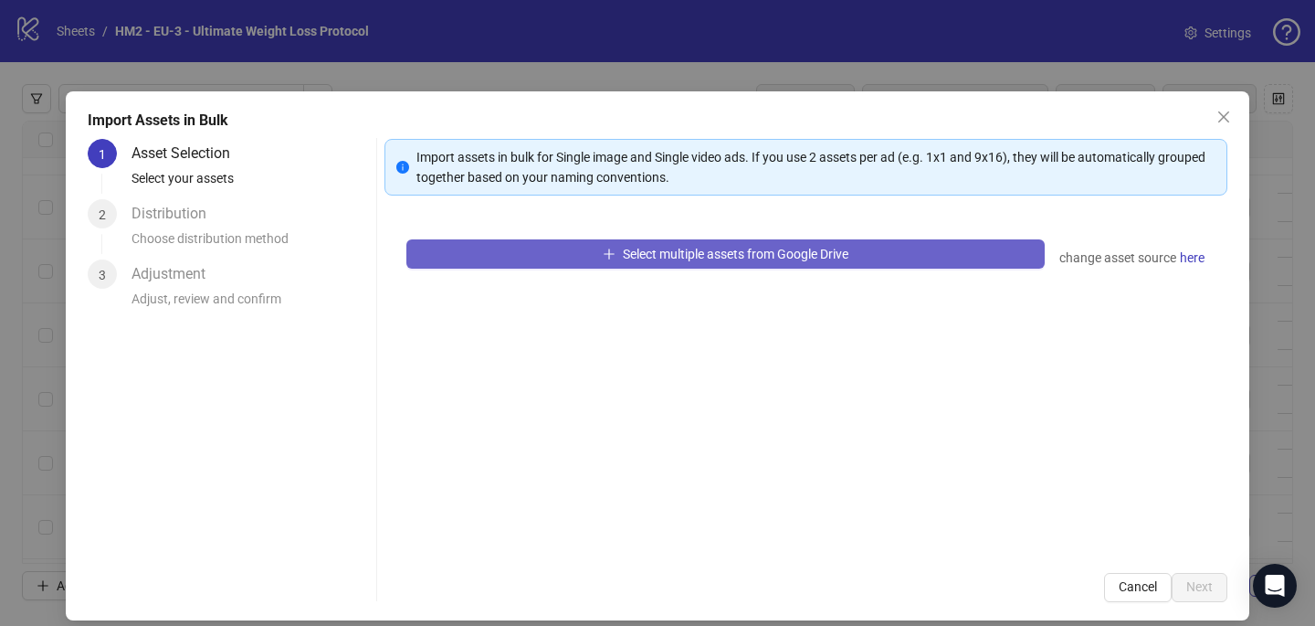
click at [444, 262] on button "Select multiple assets from Google Drive" at bounding box center [726, 253] width 639 height 29
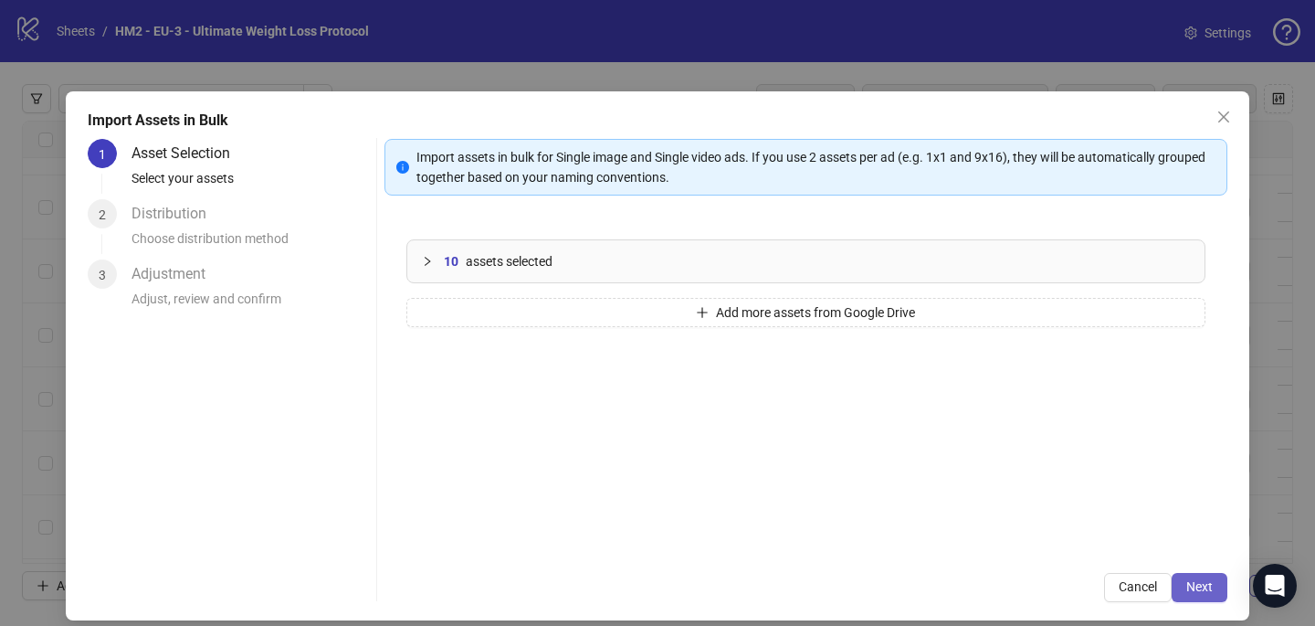
click at [1207, 584] on span "Next" at bounding box center [1200, 586] width 26 height 15
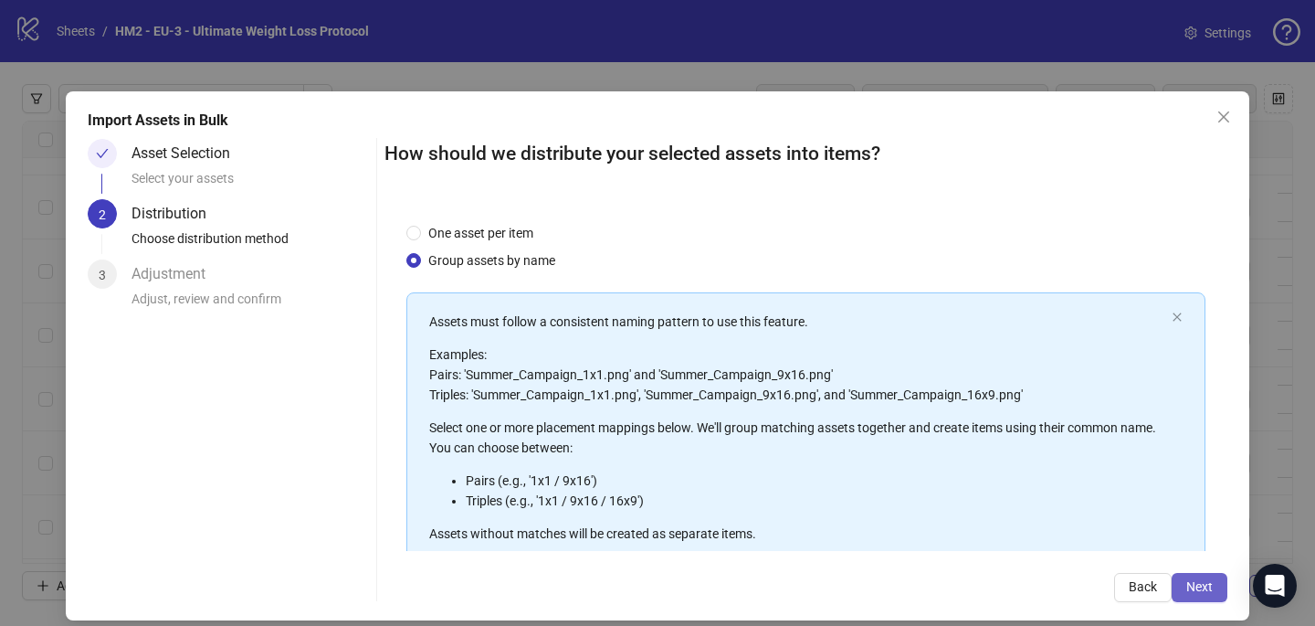
click at [1207, 584] on span "Next" at bounding box center [1200, 586] width 26 height 15
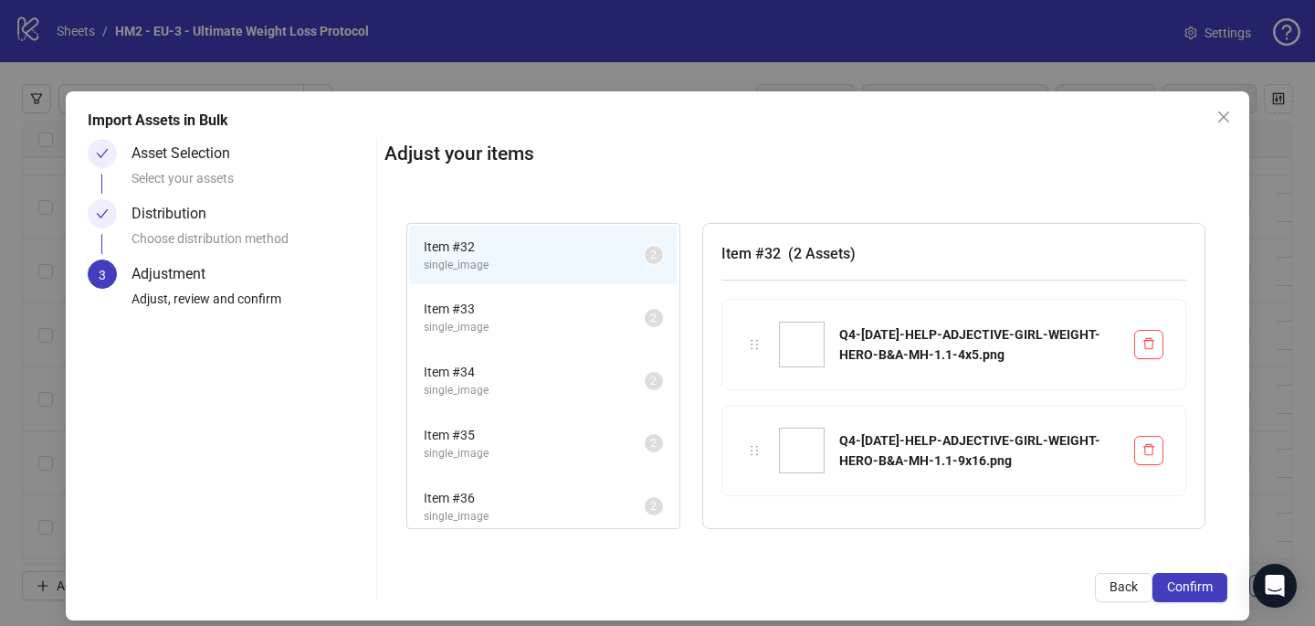
click at [1207, 585] on span "Confirm" at bounding box center [1190, 586] width 46 height 15
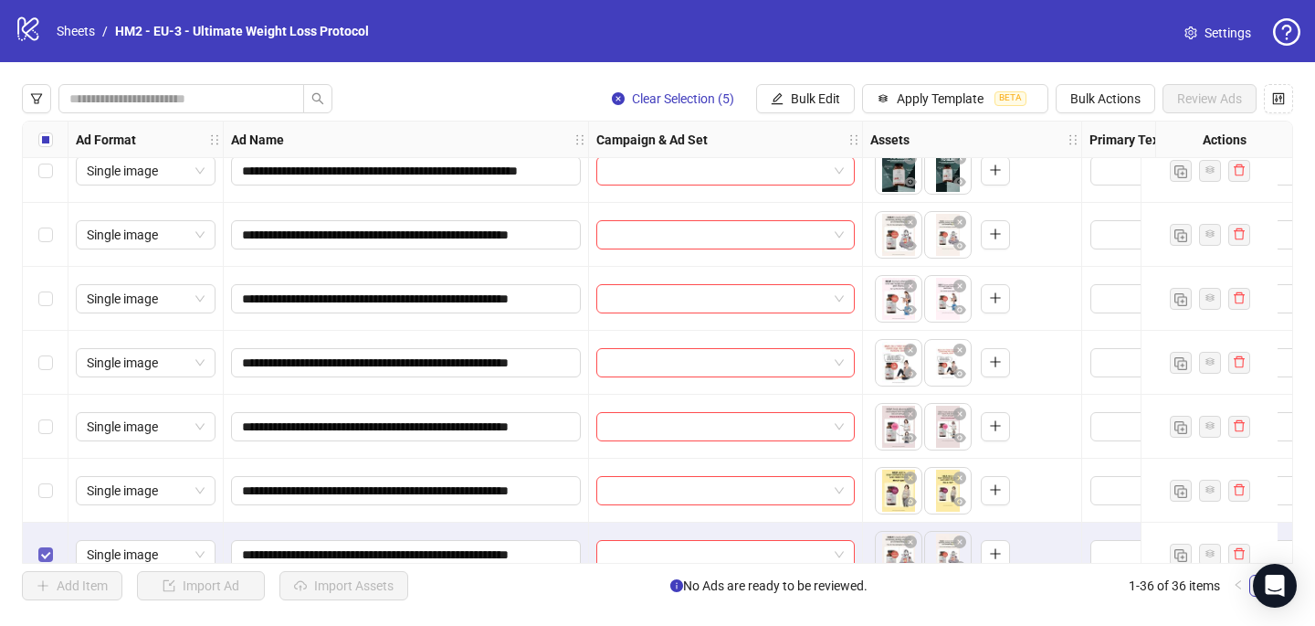
scroll to position [1257, 0]
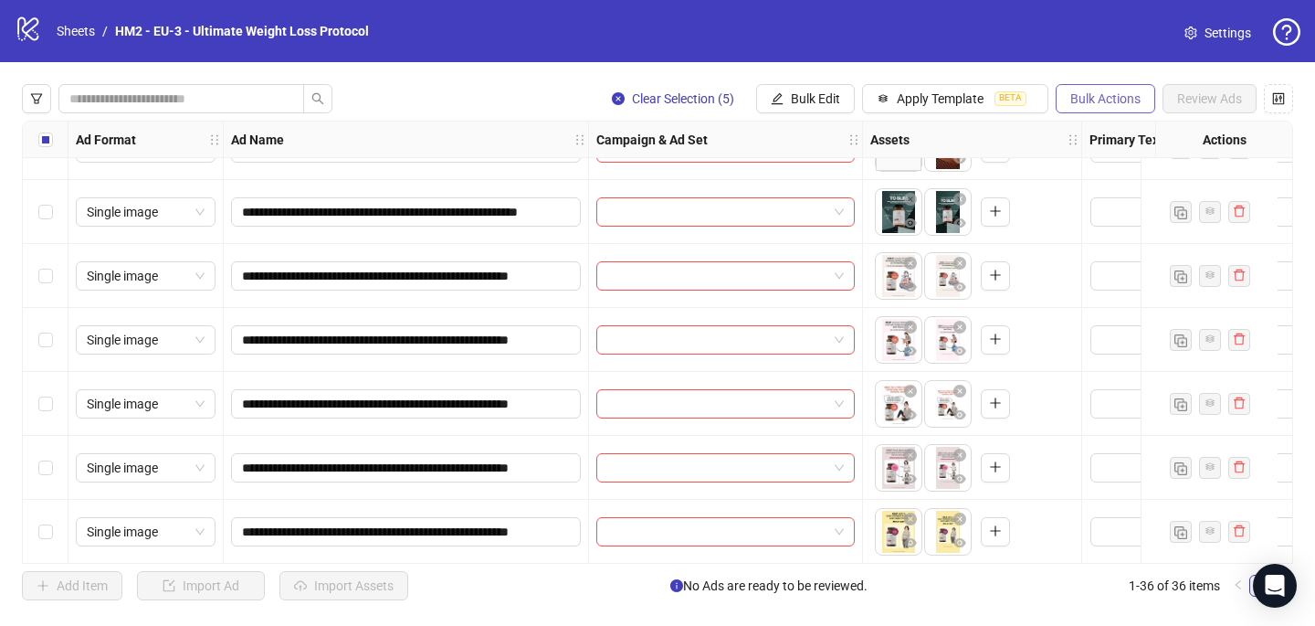
click at [1101, 97] on span "Bulk Actions" at bounding box center [1106, 98] width 70 height 15
click at [1093, 121] on li "Delete" at bounding box center [1131, 135] width 147 height 29
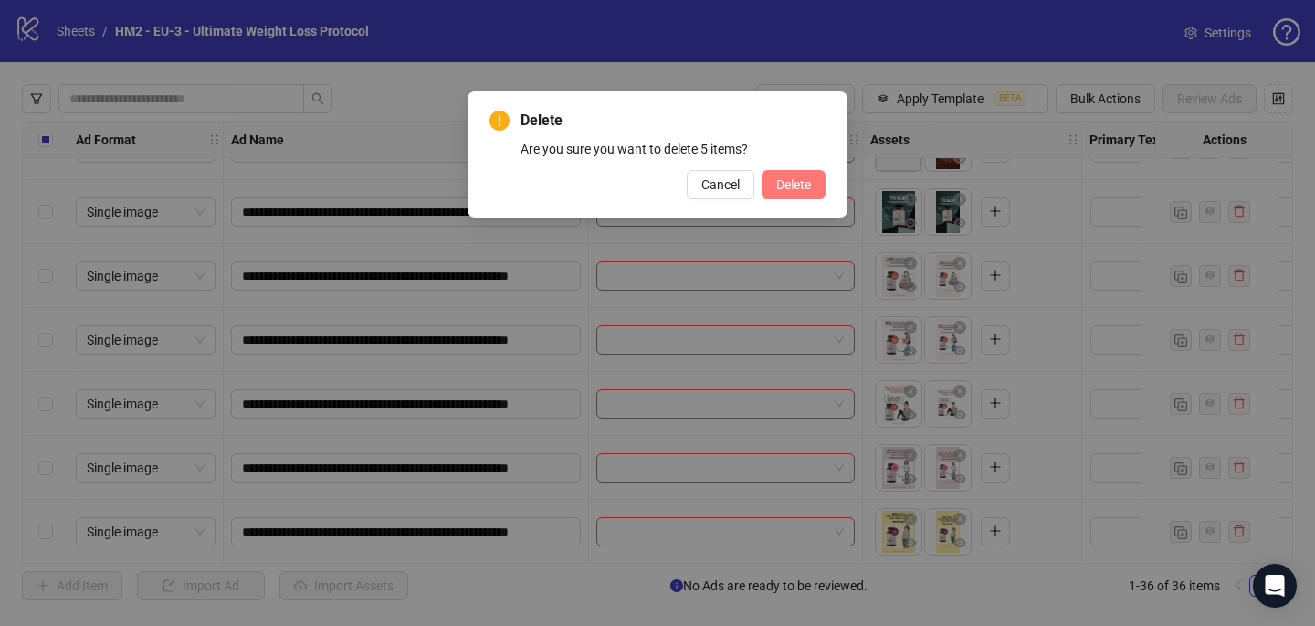
click at [795, 190] on span "Delete" at bounding box center [793, 184] width 35 height 15
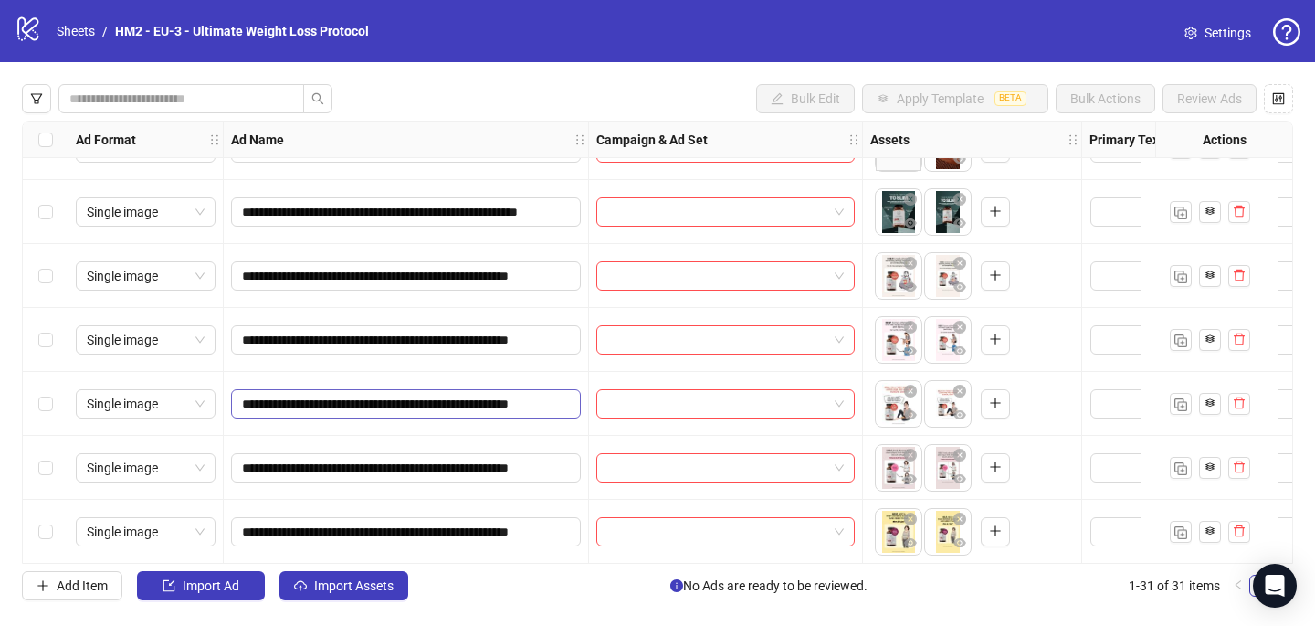
scroll to position [1585, 0]
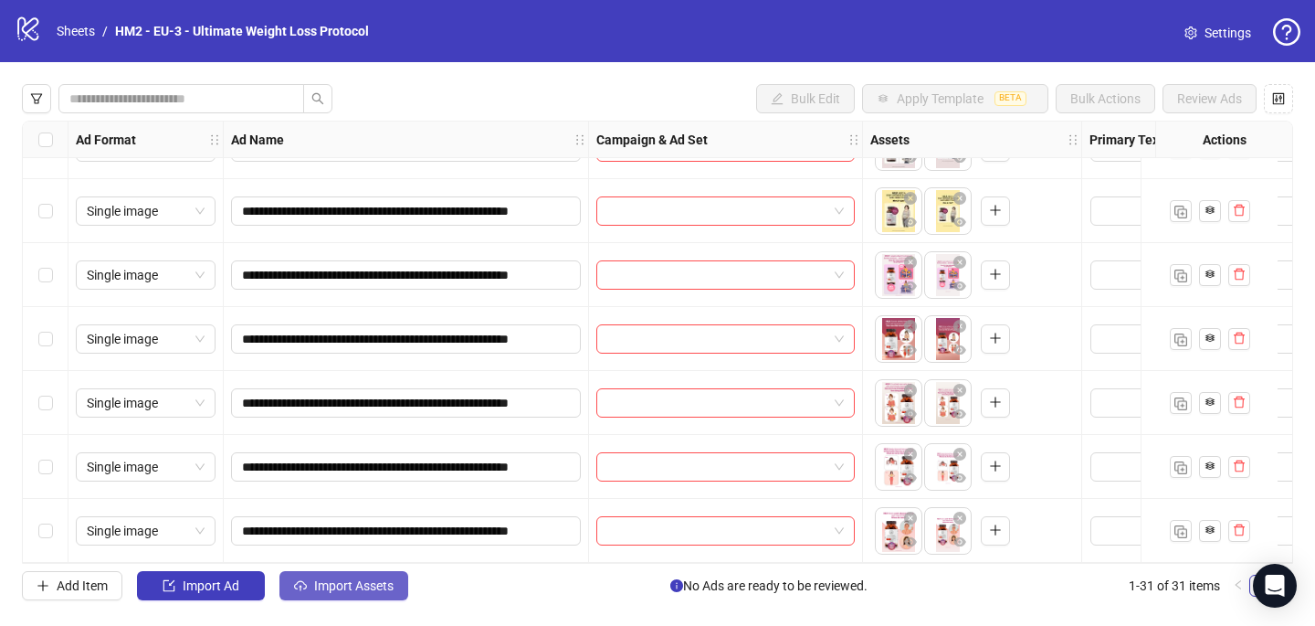
click at [354, 588] on span "Import Assets" at bounding box center [353, 585] width 79 height 15
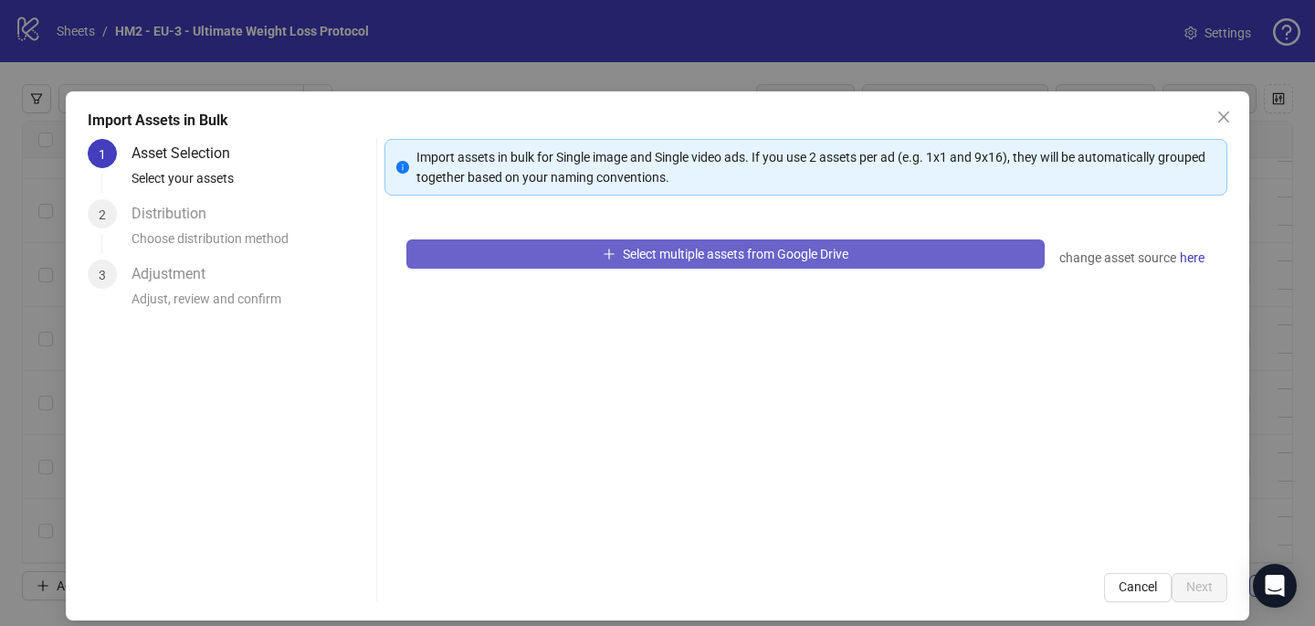
click at [628, 263] on button "Select multiple assets from Google Drive" at bounding box center [726, 253] width 639 height 29
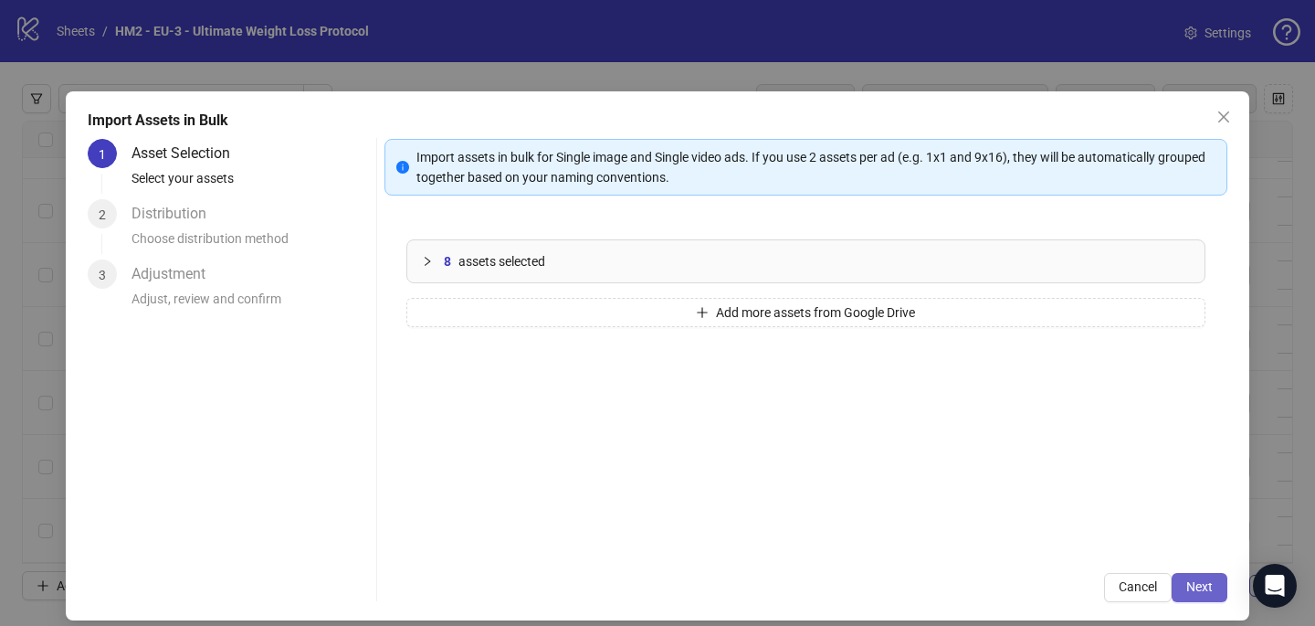
click at [1205, 589] on span "Next" at bounding box center [1200, 586] width 26 height 15
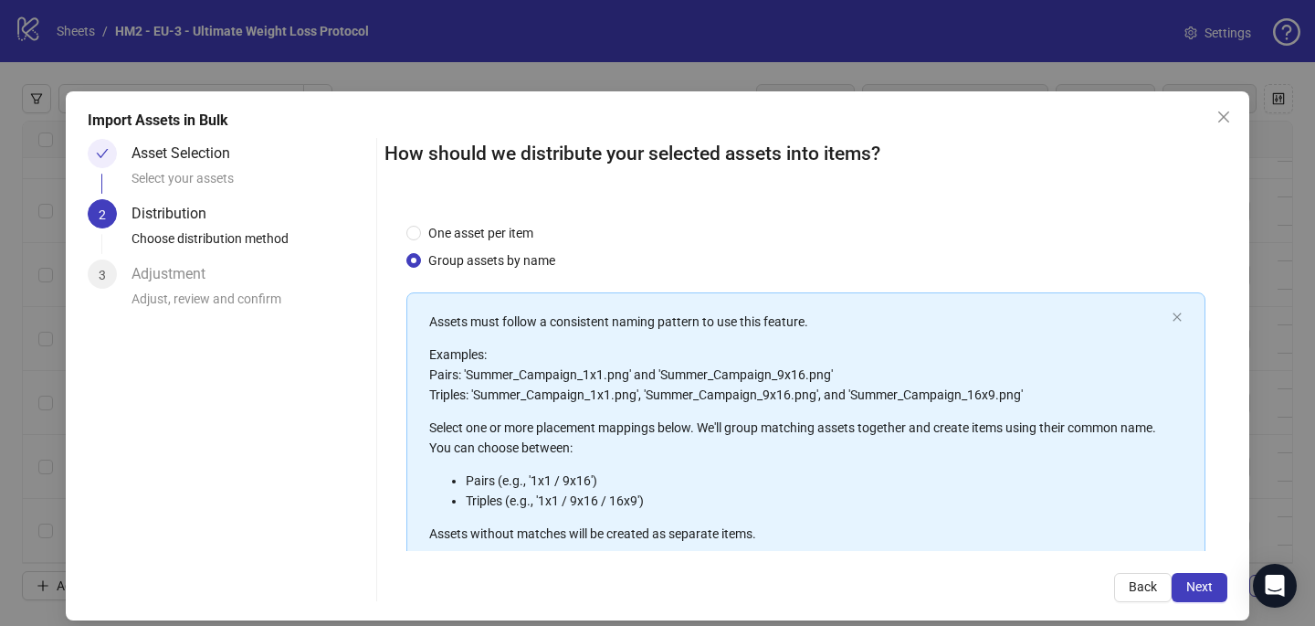
click at [1205, 589] on span "Next" at bounding box center [1200, 586] width 26 height 15
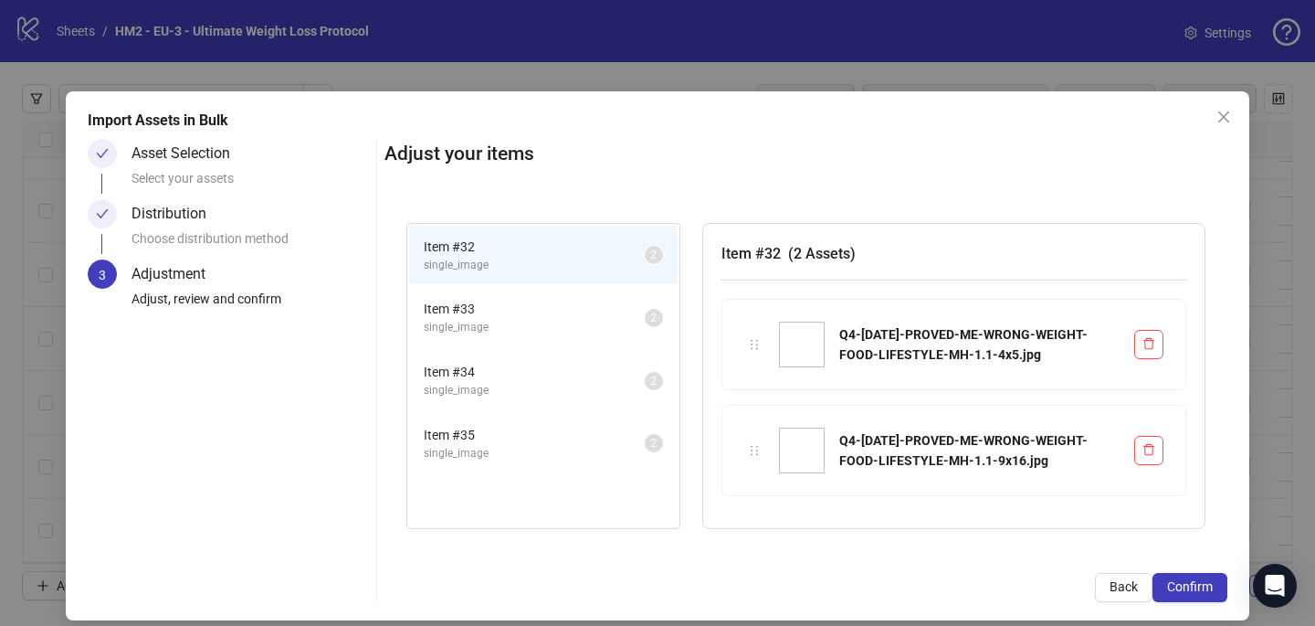
click at [1205, 589] on span "Confirm" at bounding box center [1190, 586] width 46 height 15
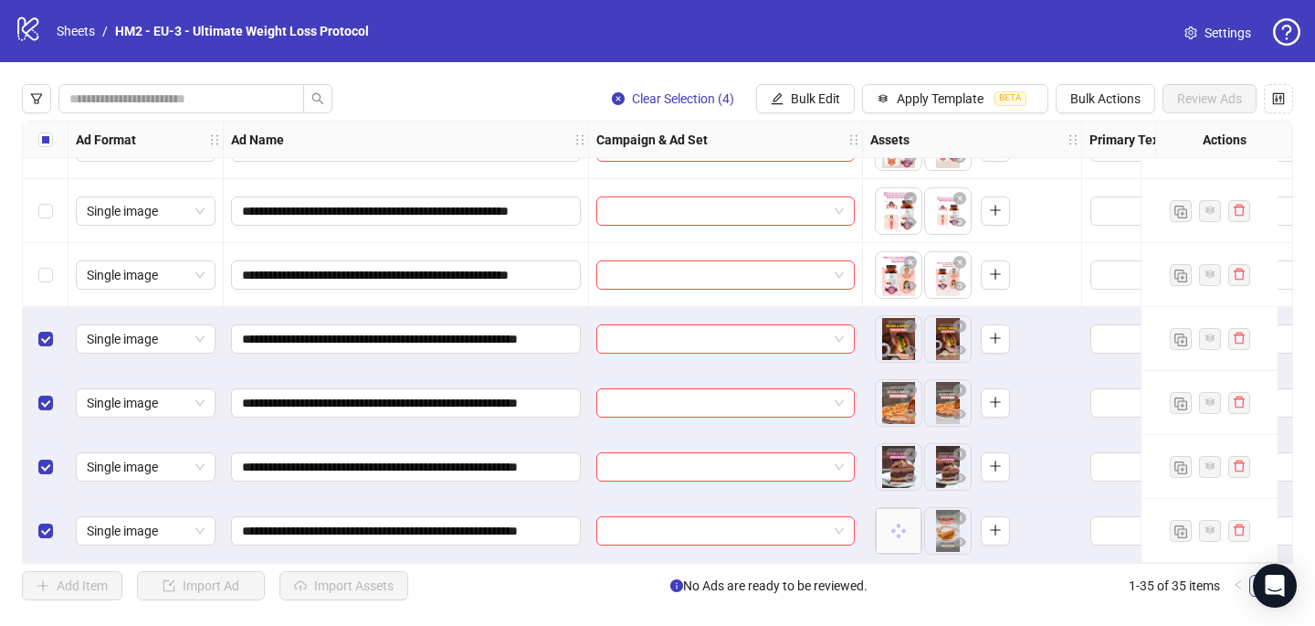
scroll to position [1841, 0]
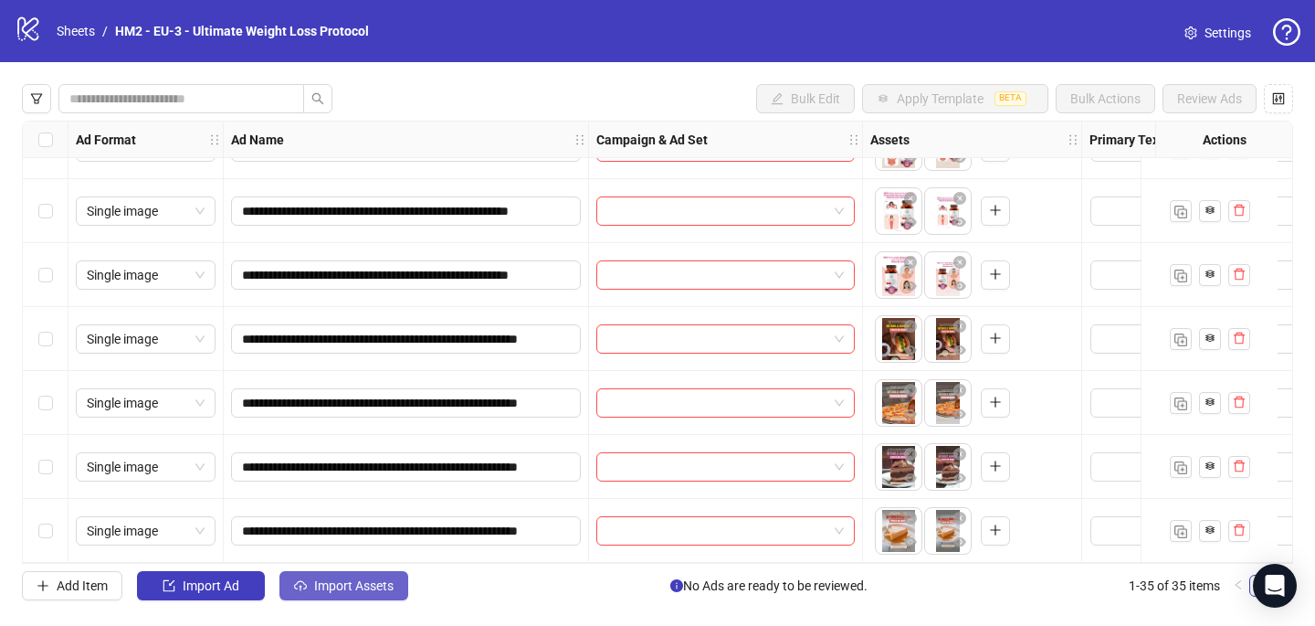
click at [343, 586] on span "Import Assets" at bounding box center [353, 585] width 79 height 15
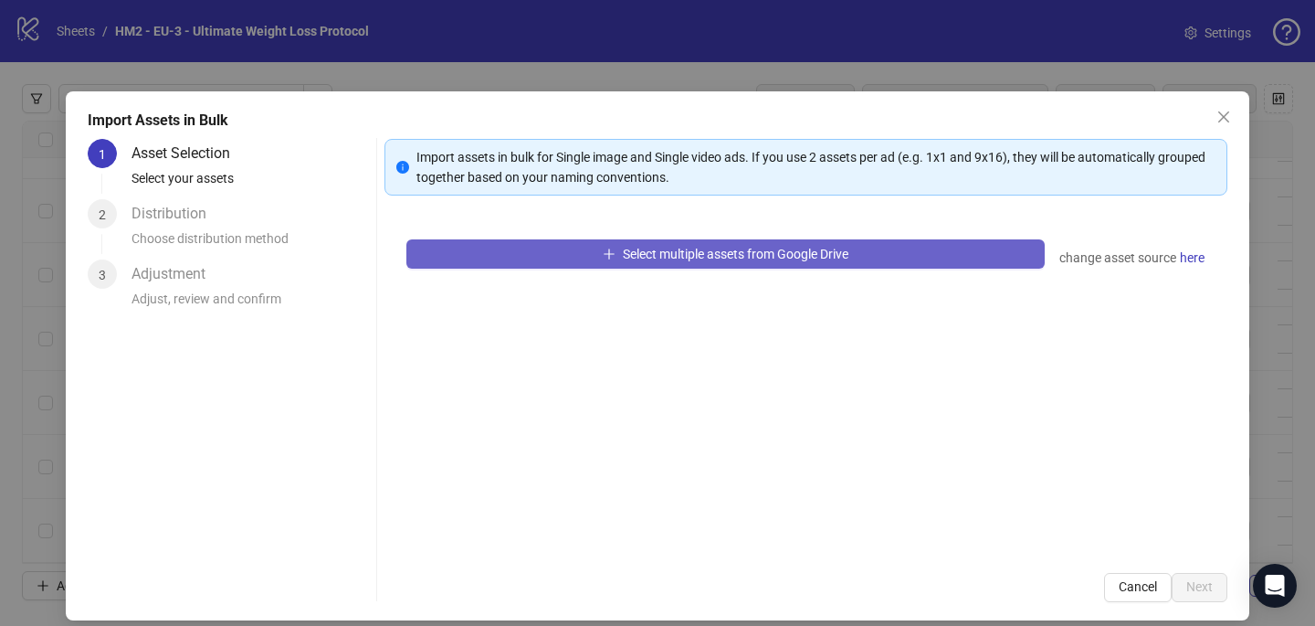
click at [531, 256] on button "Select multiple assets from Google Drive" at bounding box center [726, 253] width 639 height 29
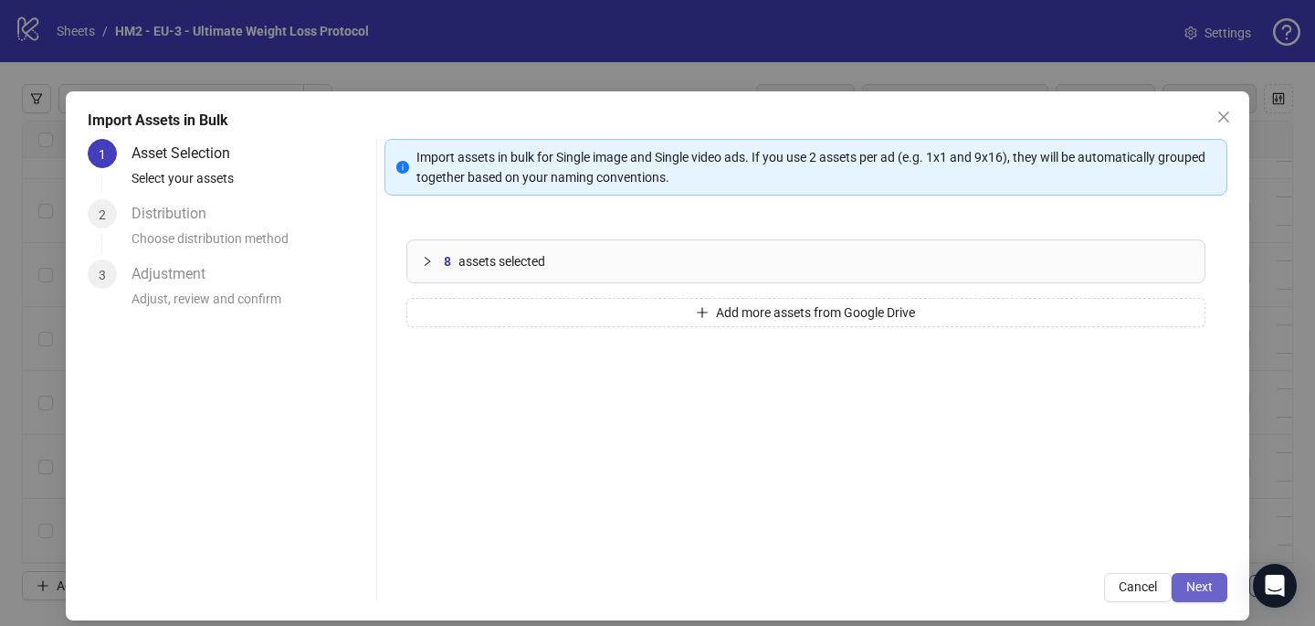
click at [1218, 593] on button "Next" at bounding box center [1200, 587] width 56 height 29
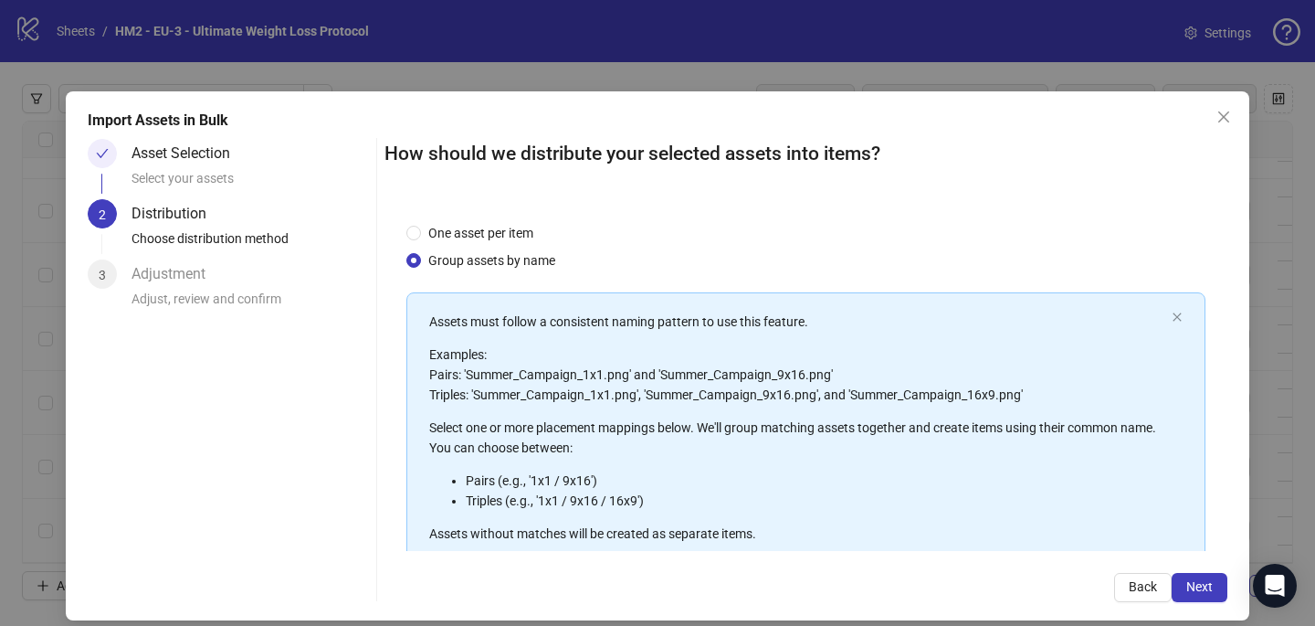
scroll to position [207, 0]
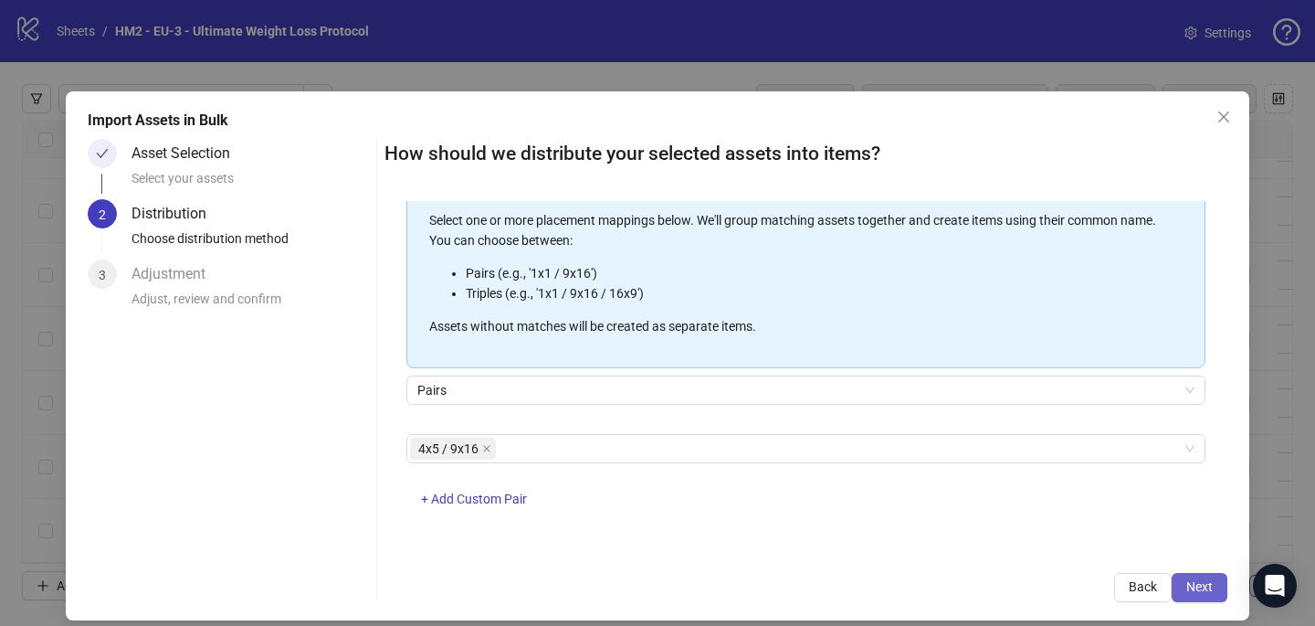
click at [1201, 597] on button "Next" at bounding box center [1200, 587] width 56 height 29
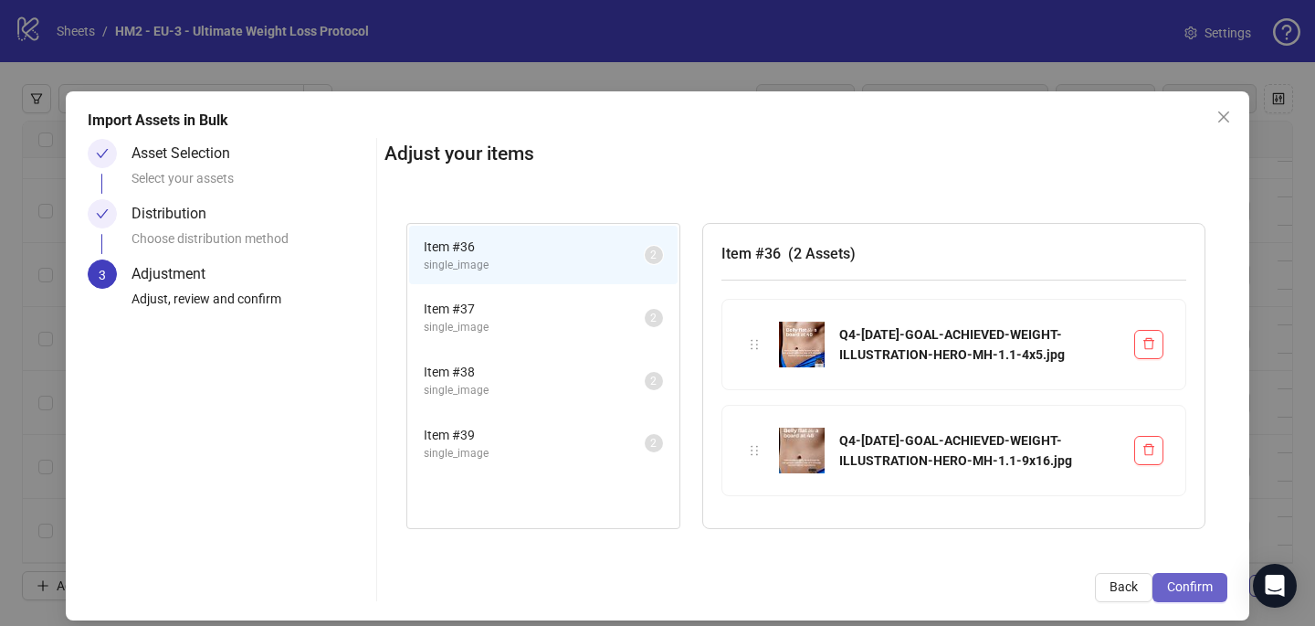
click at [1199, 579] on span "Confirm" at bounding box center [1190, 586] width 46 height 15
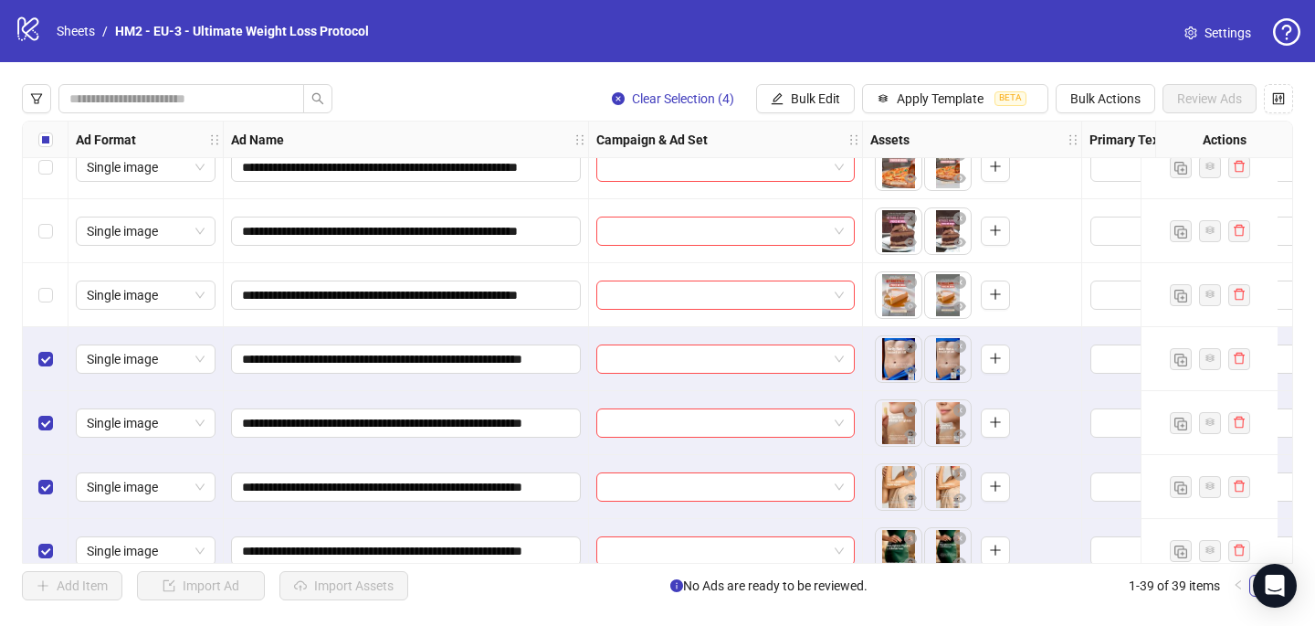
scroll to position [2097, 0]
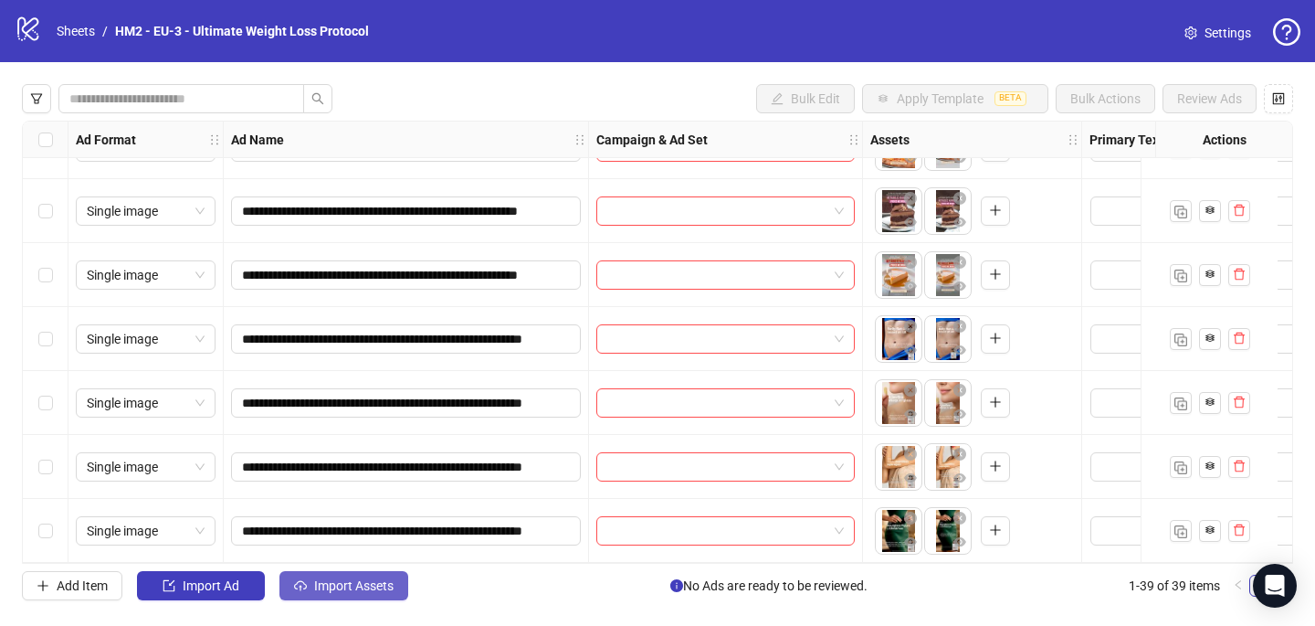
click at [366, 582] on span "Import Assets" at bounding box center [353, 585] width 79 height 15
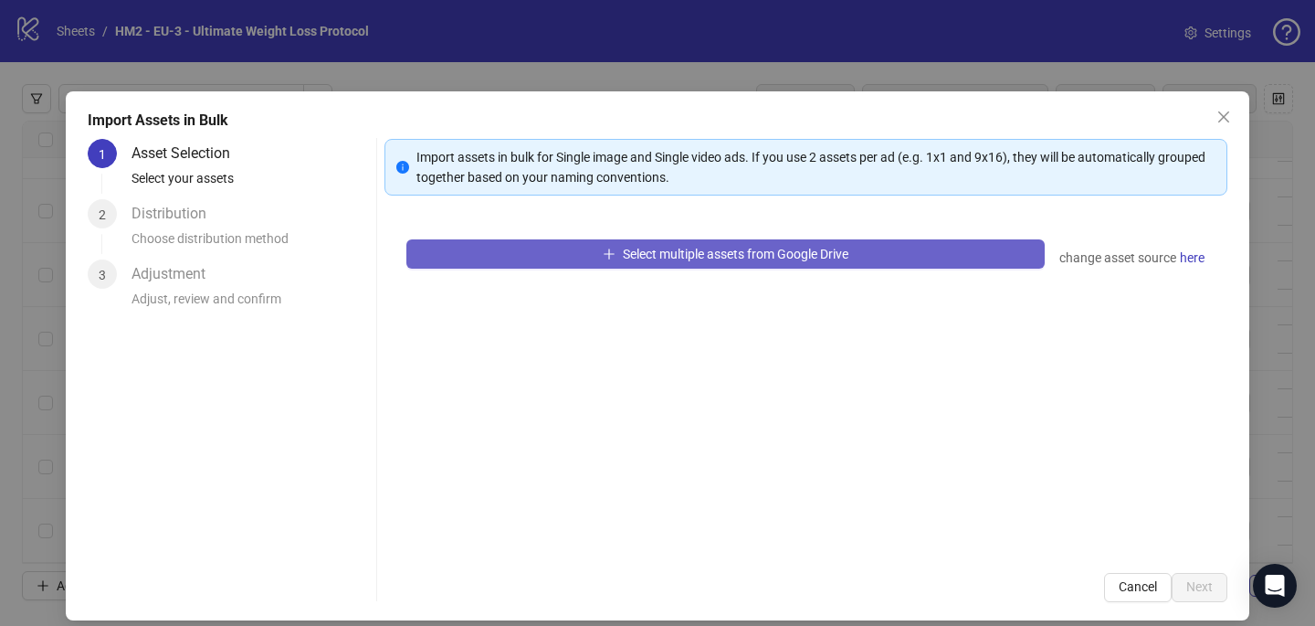
click at [662, 262] on button "Select multiple assets from Google Drive" at bounding box center [726, 253] width 639 height 29
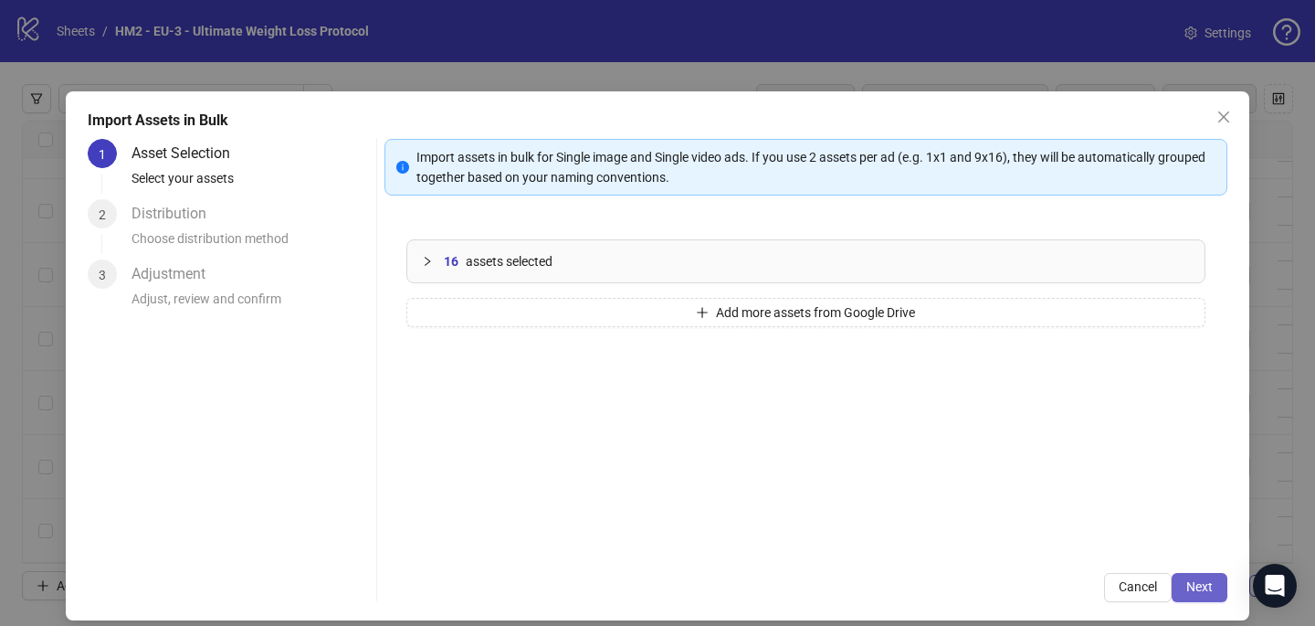
click at [1191, 579] on span "Next" at bounding box center [1200, 586] width 26 height 15
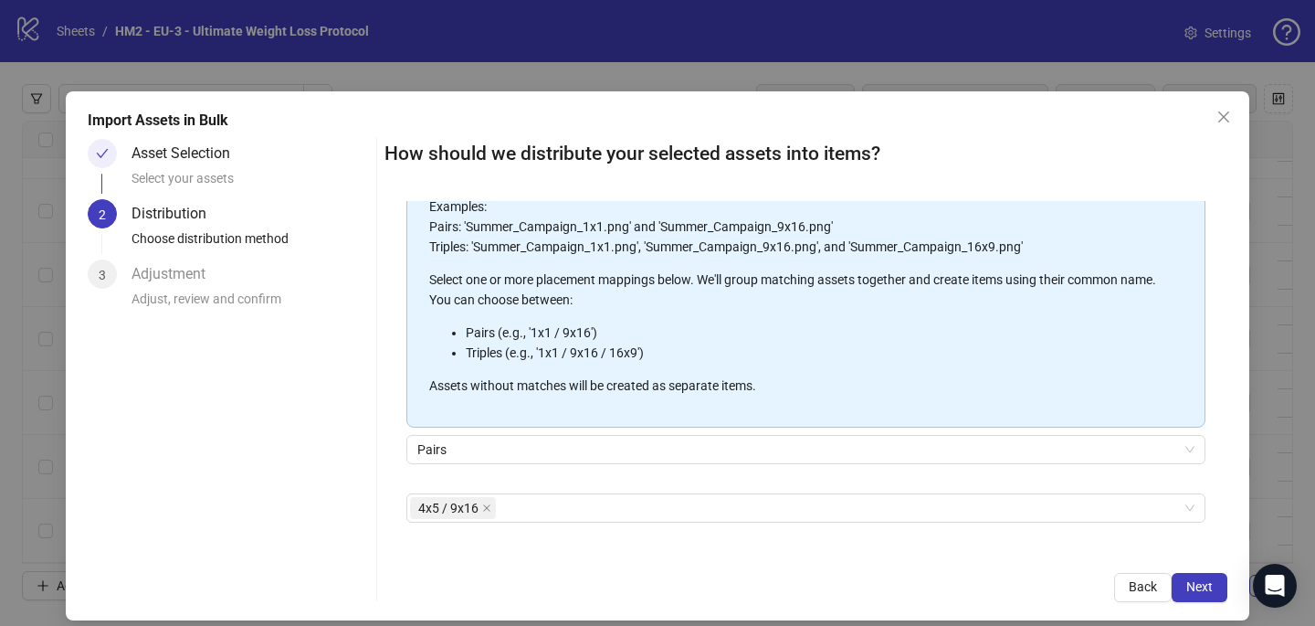
scroll to position [207, 0]
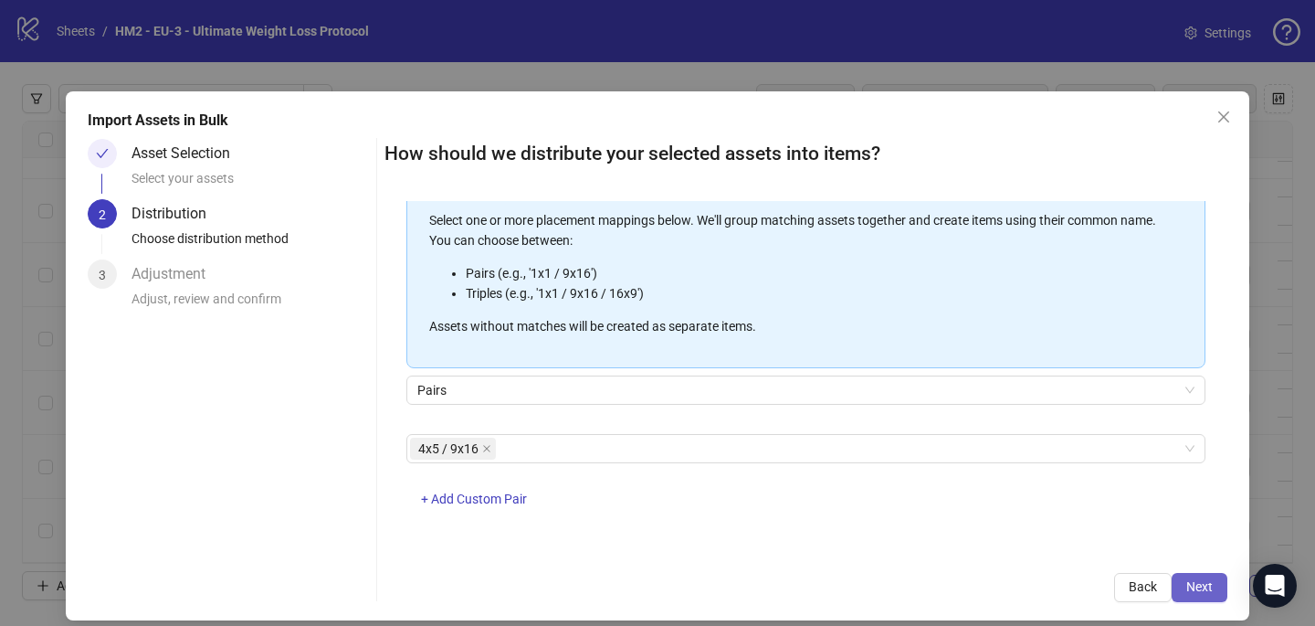
click at [1211, 586] on span "Next" at bounding box center [1200, 586] width 26 height 15
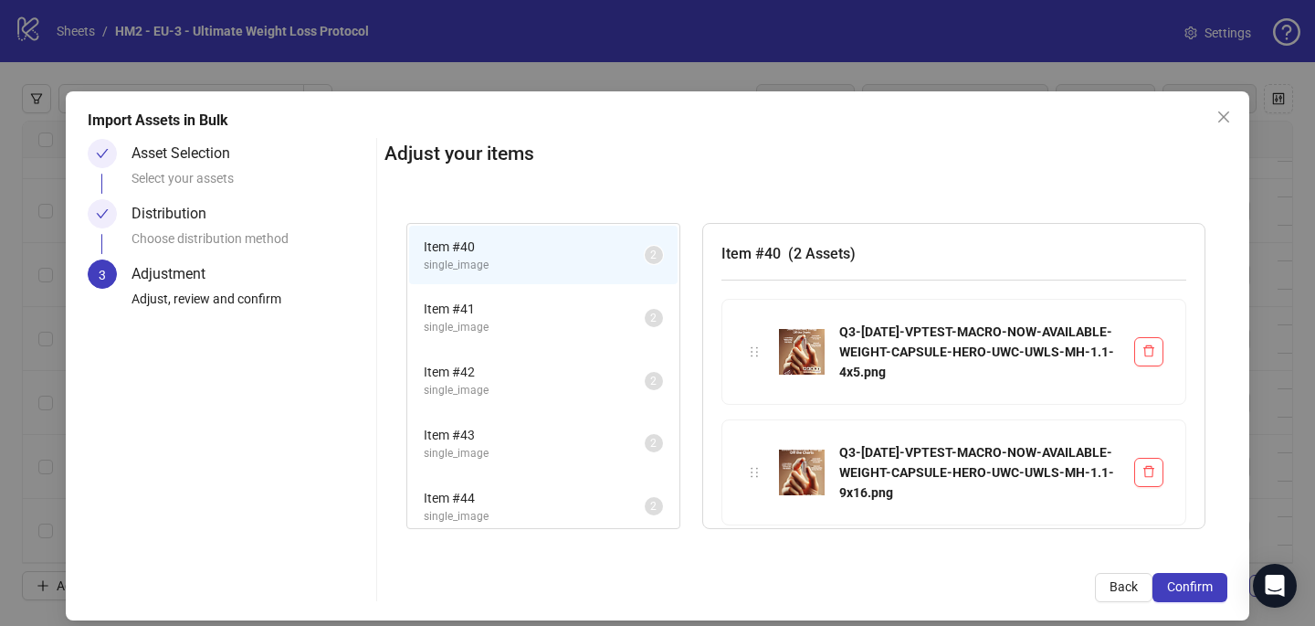
click at [1211, 586] on span "Confirm" at bounding box center [1190, 586] width 46 height 15
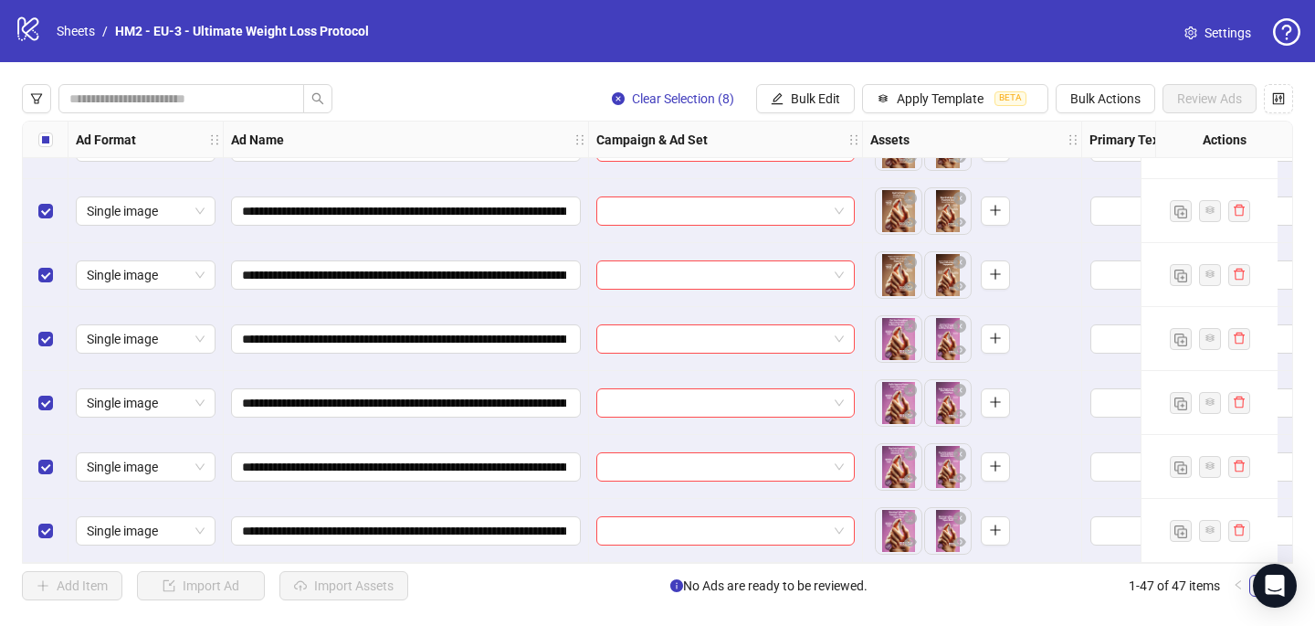
scroll to position [2608, 0]
